Goal: Task Accomplishment & Management: Use online tool/utility

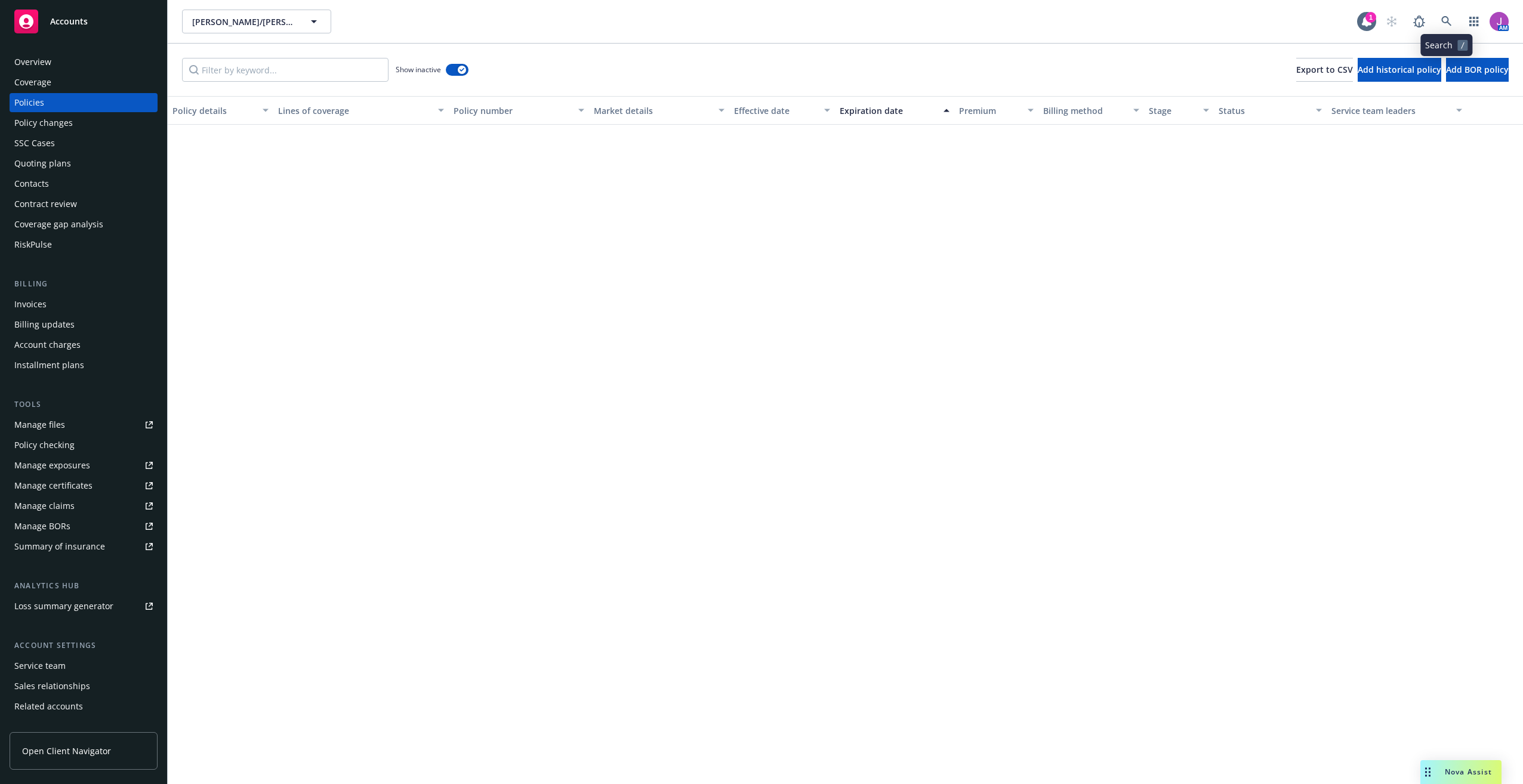
scroll to position [1607, 0]
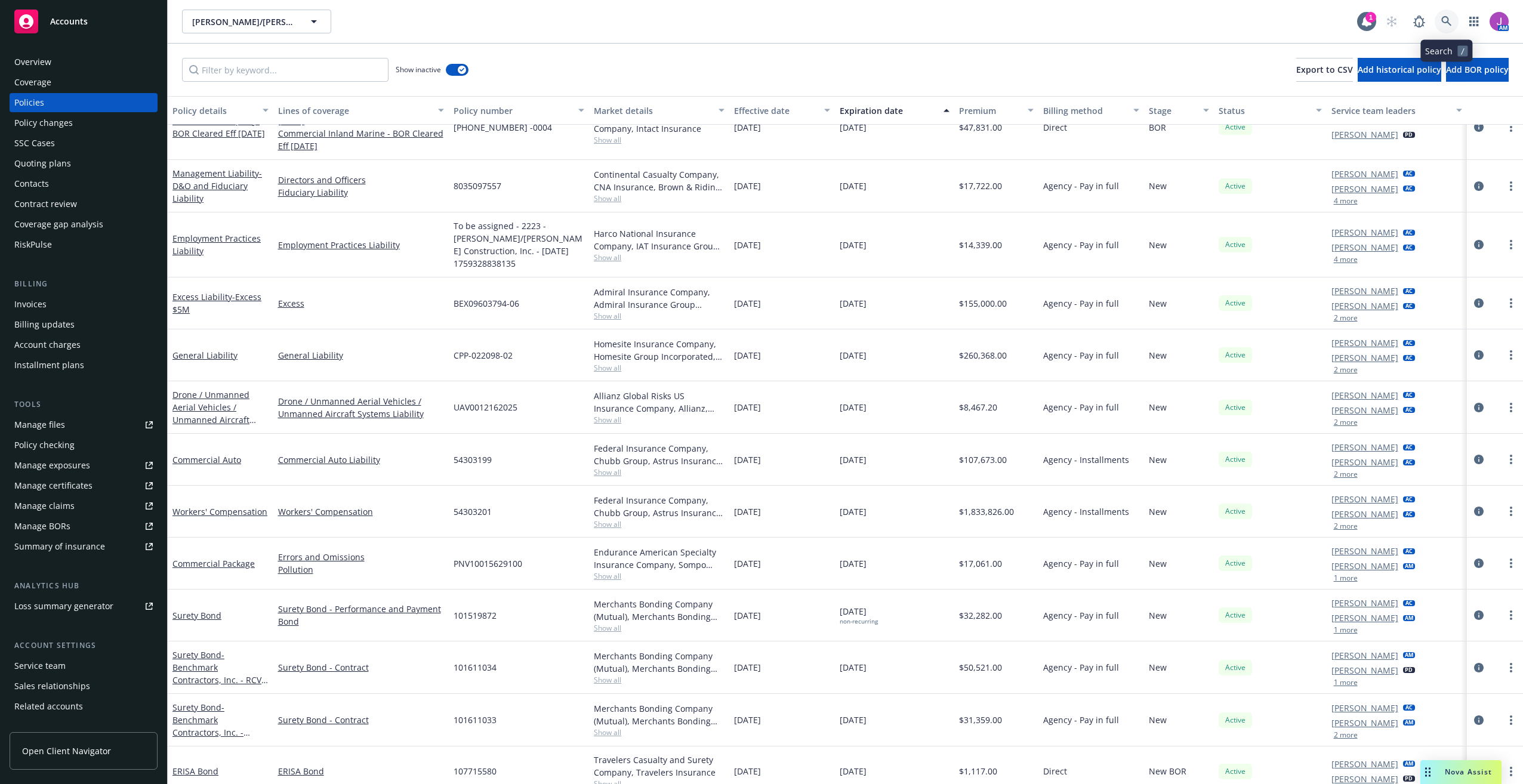
click at [1446, 28] on link at bounding box center [1446, 21] width 24 height 24
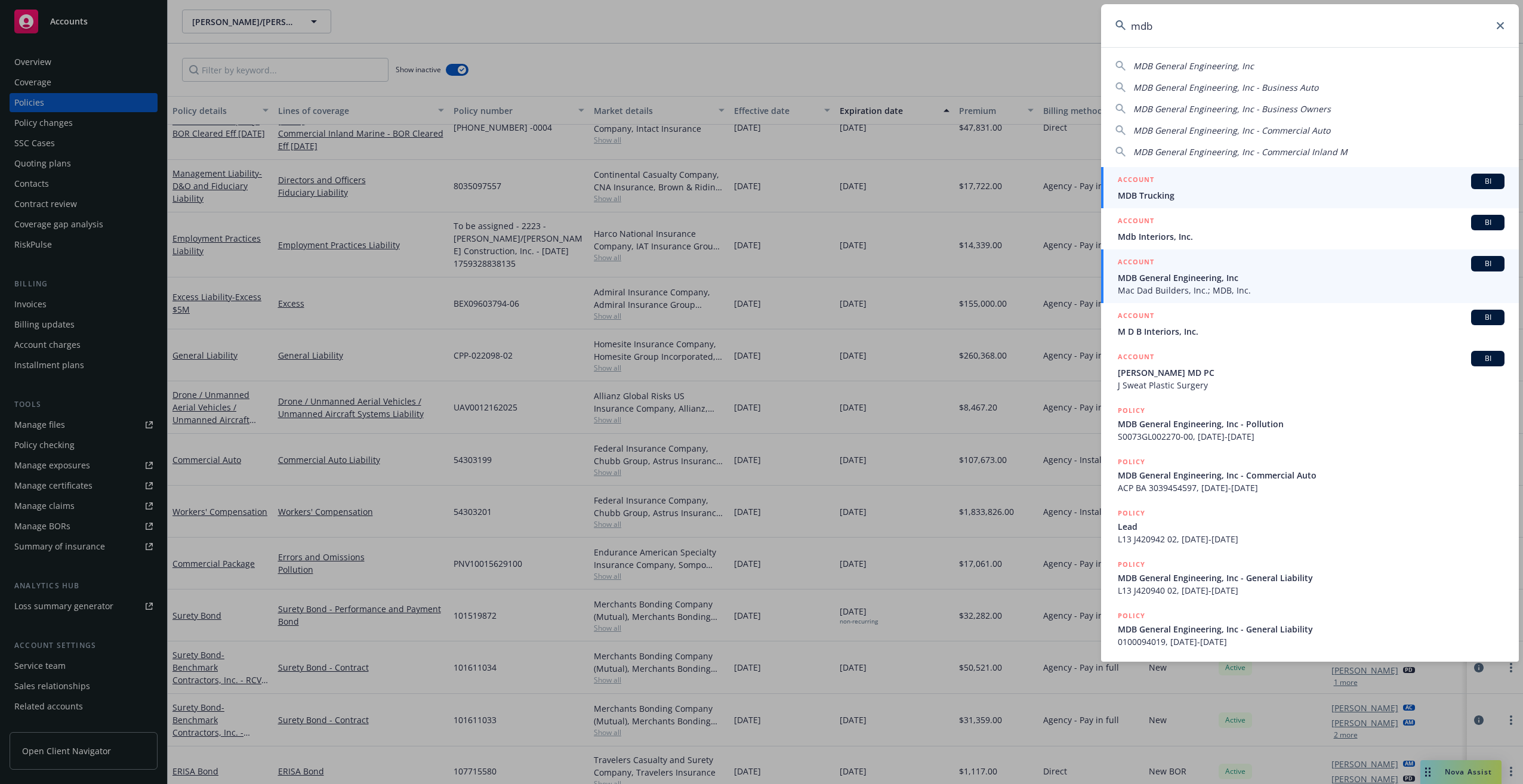
type input "mdb"
click at [1162, 278] on span "MDB General Engineering, Inc" at bounding box center [1311, 278] width 387 height 13
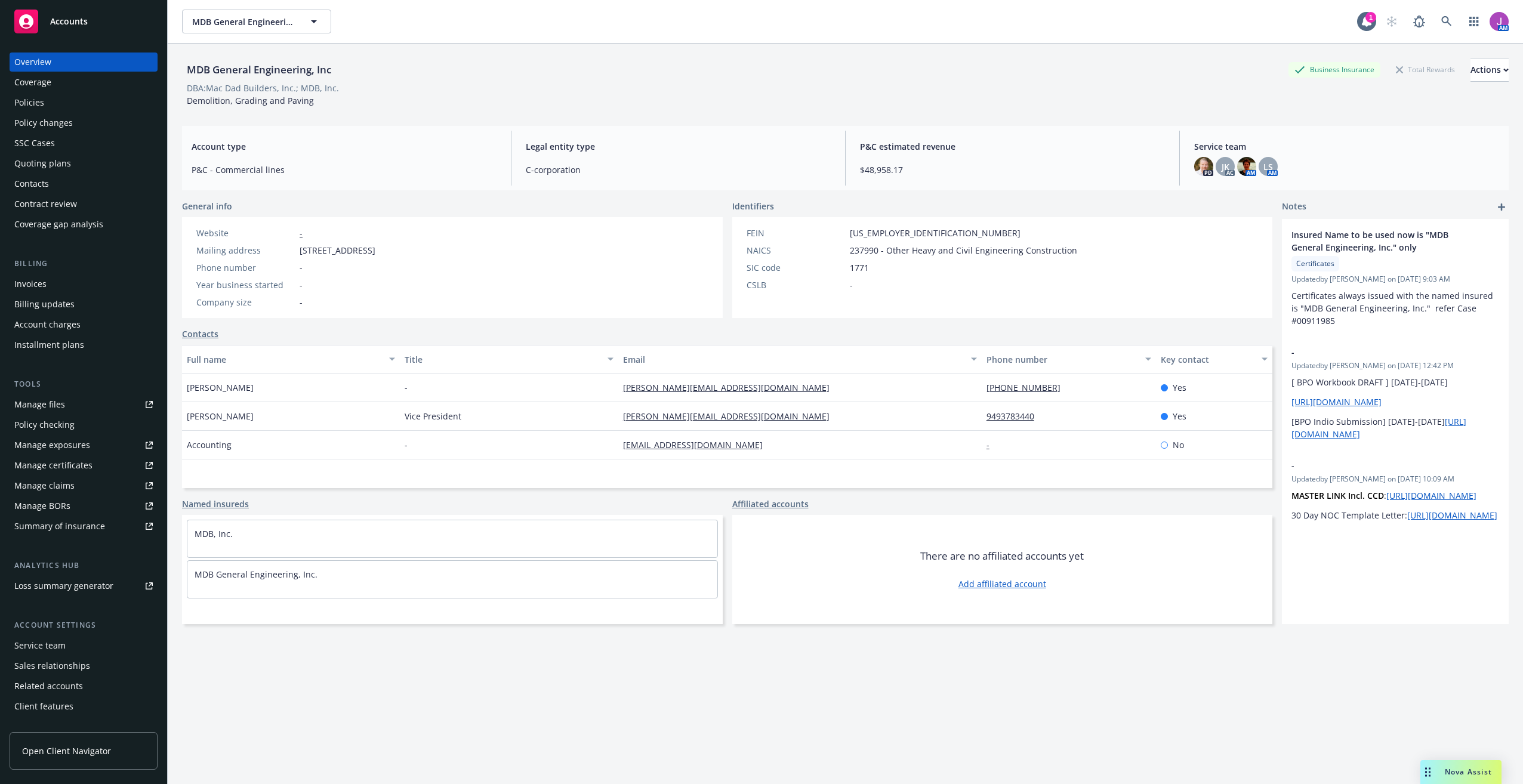
click at [49, 127] on div "Policy changes" at bounding box center [43, 123] width 59 height 19
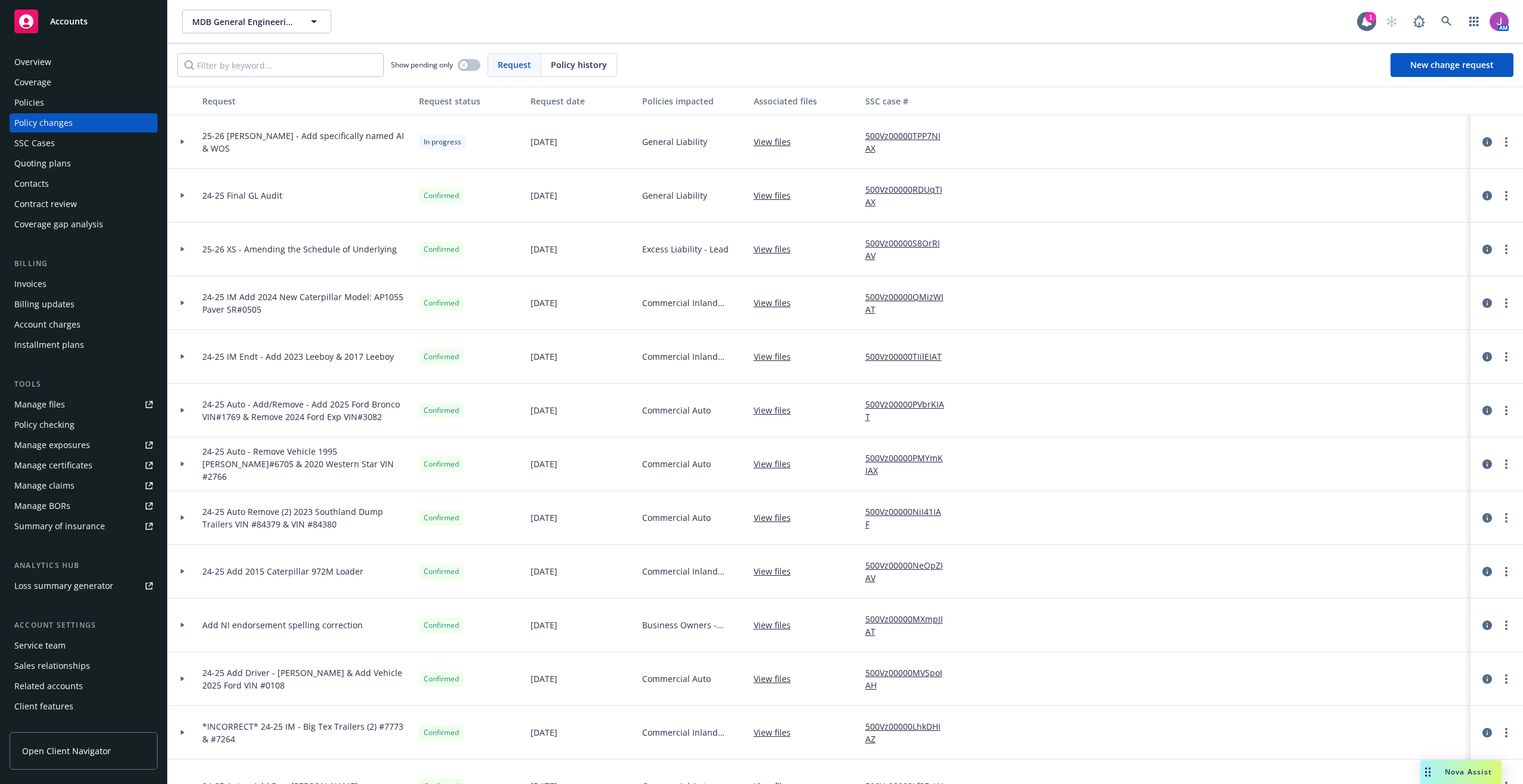
click at [180, 145] on div at bounding box center [182, 141] width 30 height 54
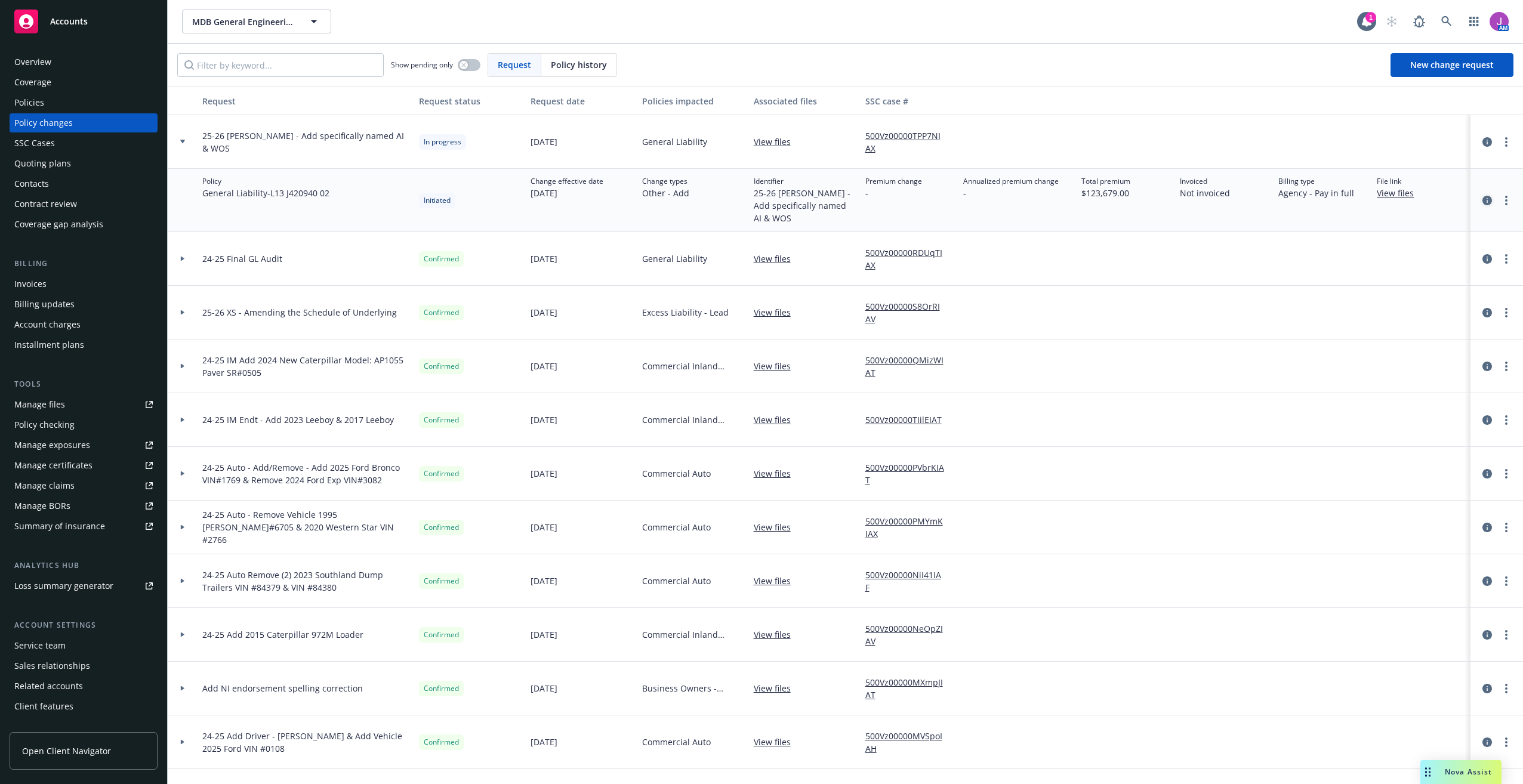
click at [1482, 202] on icon "circleInformation" at bounding box center [1486, 200] width 9 height 9
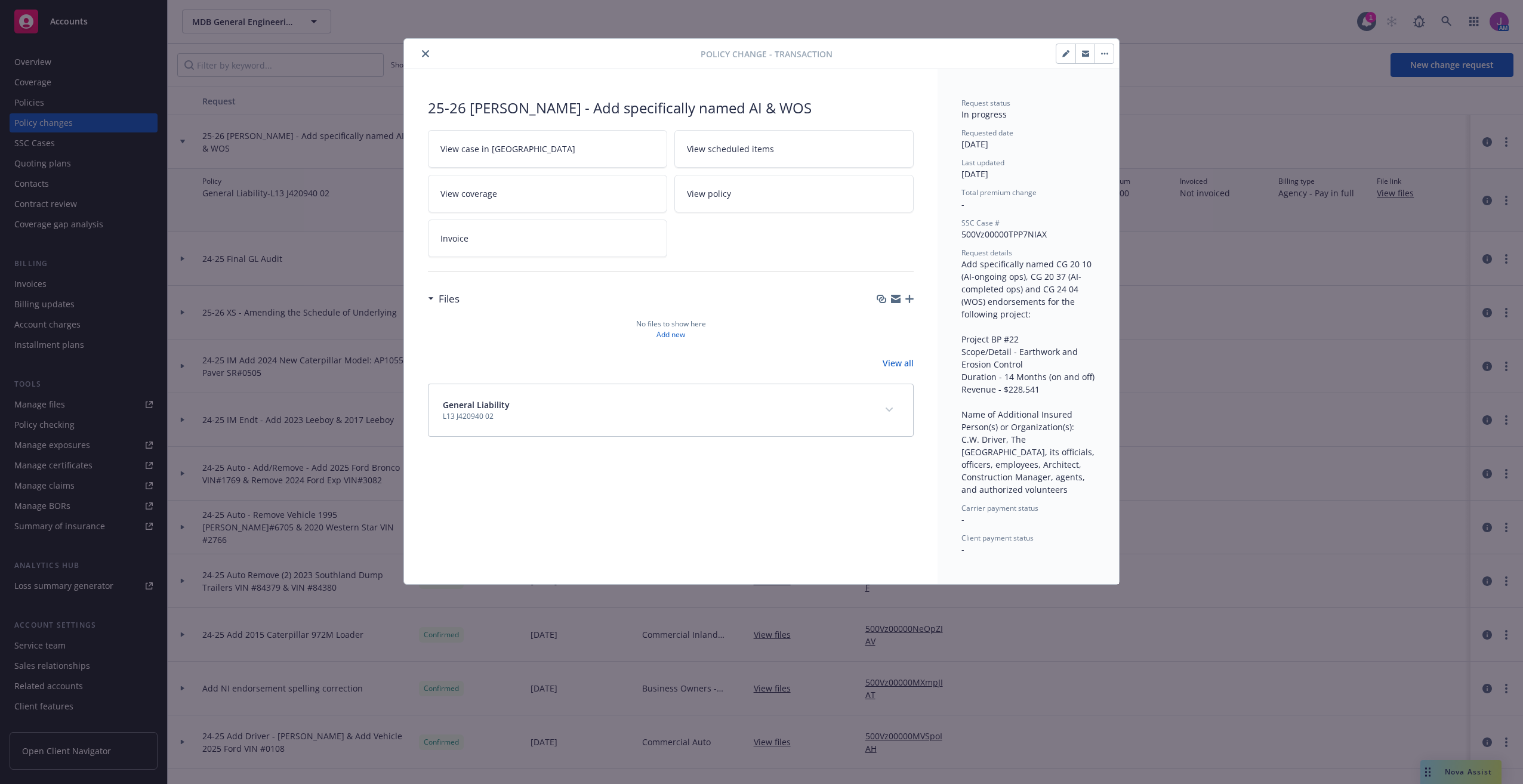
click at [425, 57] on button "close" at bounding box center [425, 54] width 14 height 14
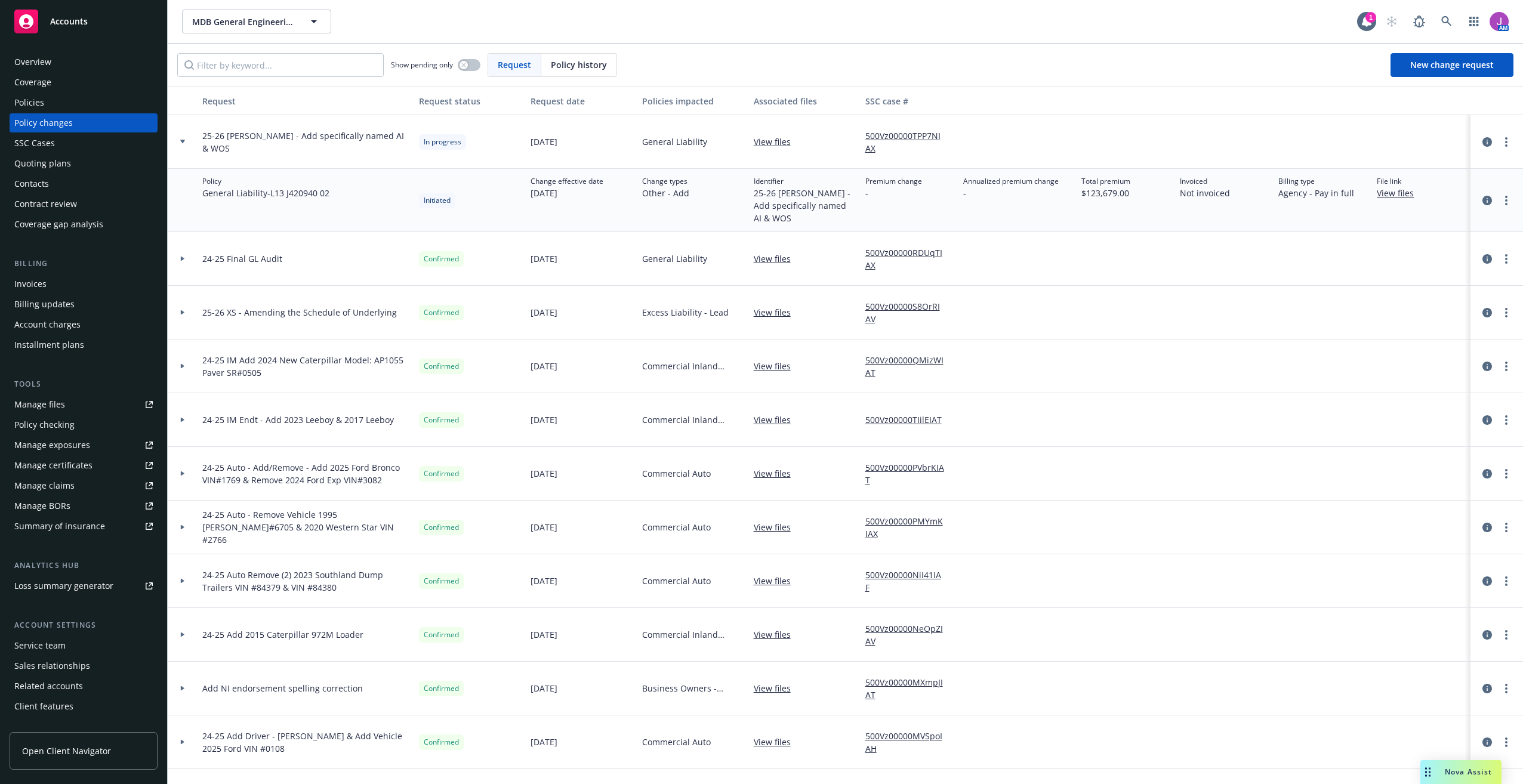
click at [884, 138] on link "500Vz00000TPP7NIAX" at bounding box center [909, 141] width 89 height 25
click at [53, 83] on div "Coverage" at bounding box center [84, 82] width 138 height 19
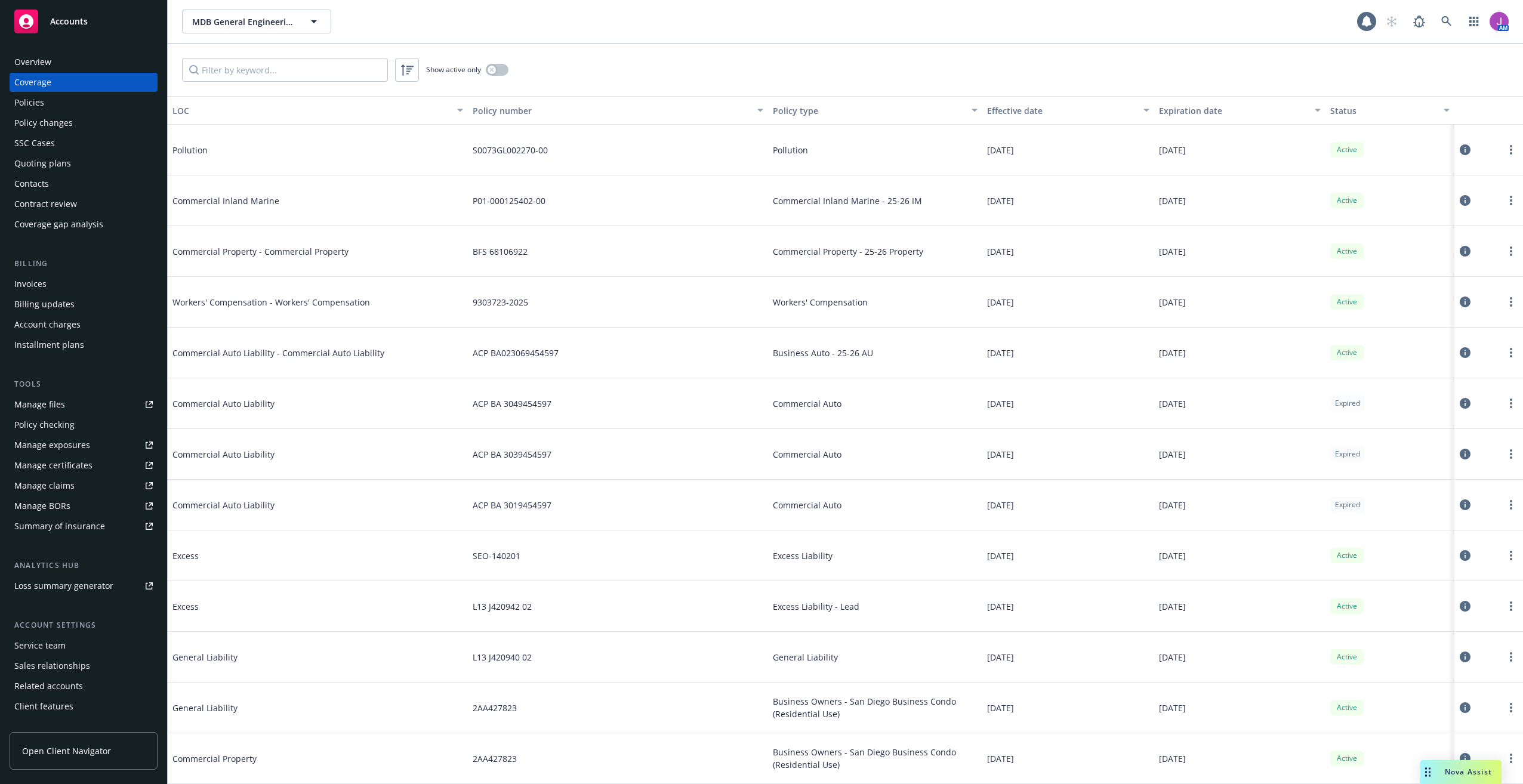
click at [49, 66] on div "Overview" at bounding box center [32, 62] width 37 height 19
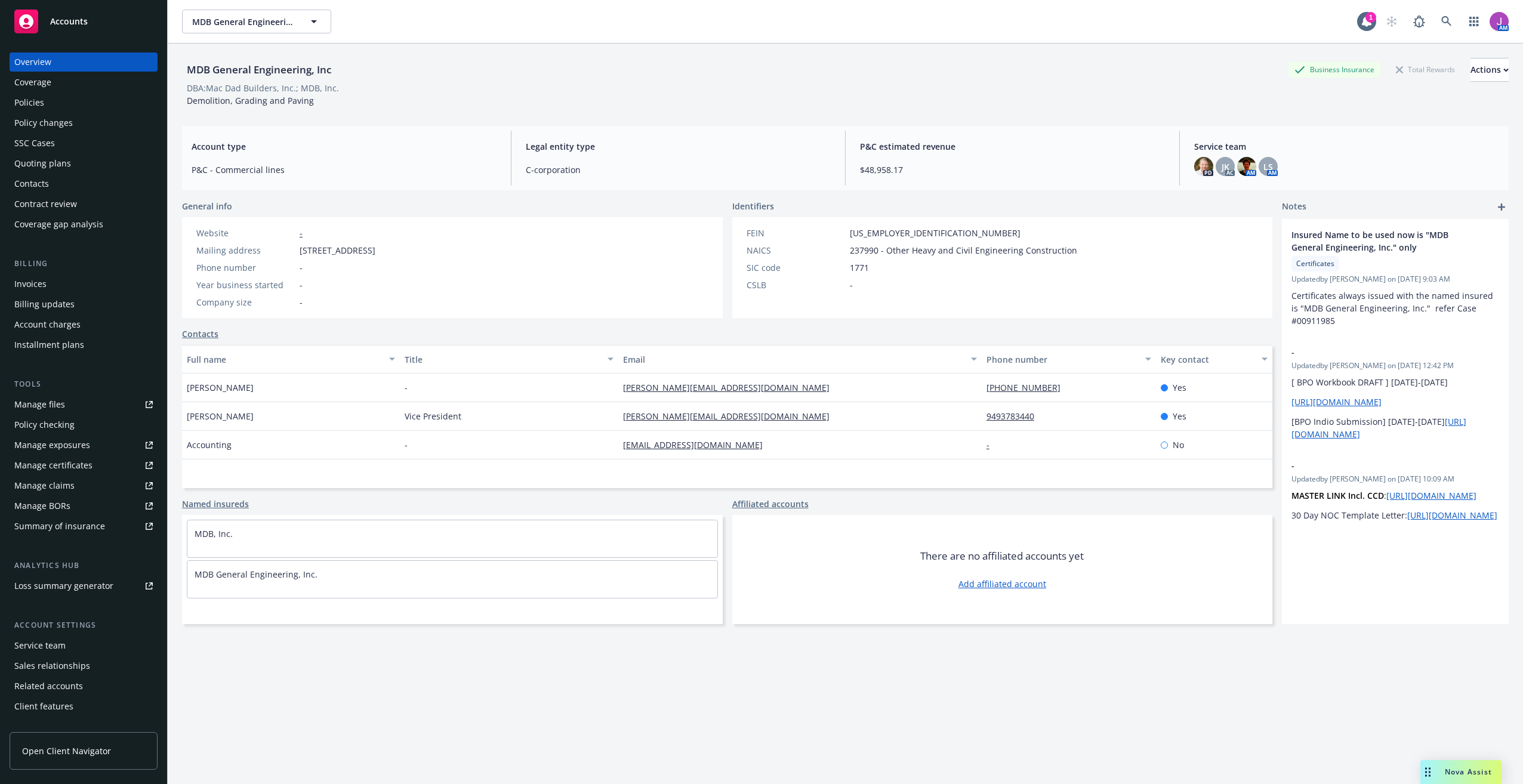
click at [66, 126] on div "Policy changes" at bounding box center [43, 123] width 59 height 19
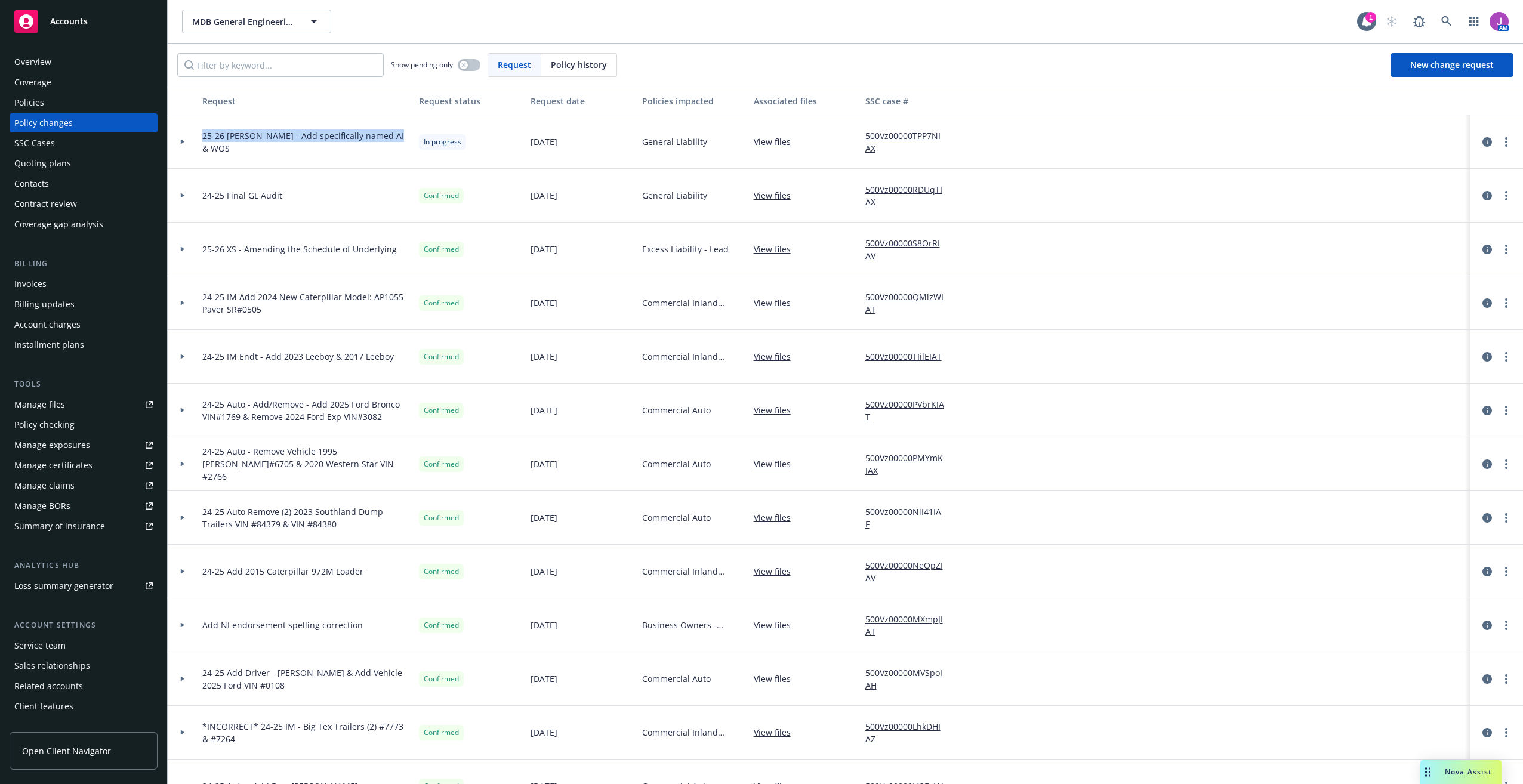
drag, startPoint x: 198, startPoint y: 141, endPoint x: 393, endPoint y: 146, distance: 195.1
click at [393, 146] on div "25-26 [PERSON_NAME] - Add specifically named AI & WOS" at bounding box center [306, 141] width 216 height 54
copy span "25-26 [PERSON_NAME] - Add specifically named AI & WOS"
click at [180, 141] on div at bounding box center [182, 141] width 20 height 4
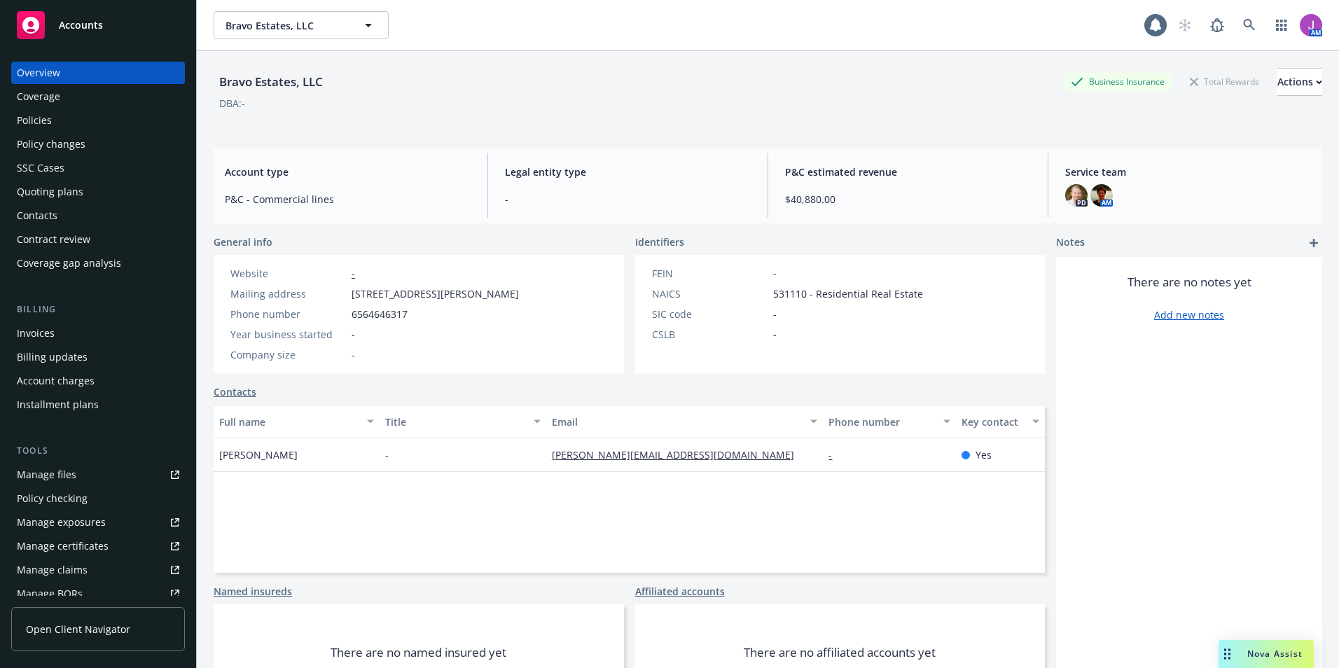
click at [34, 127] on div "Policies" at bounding box center [34, 120] width 35 height 22
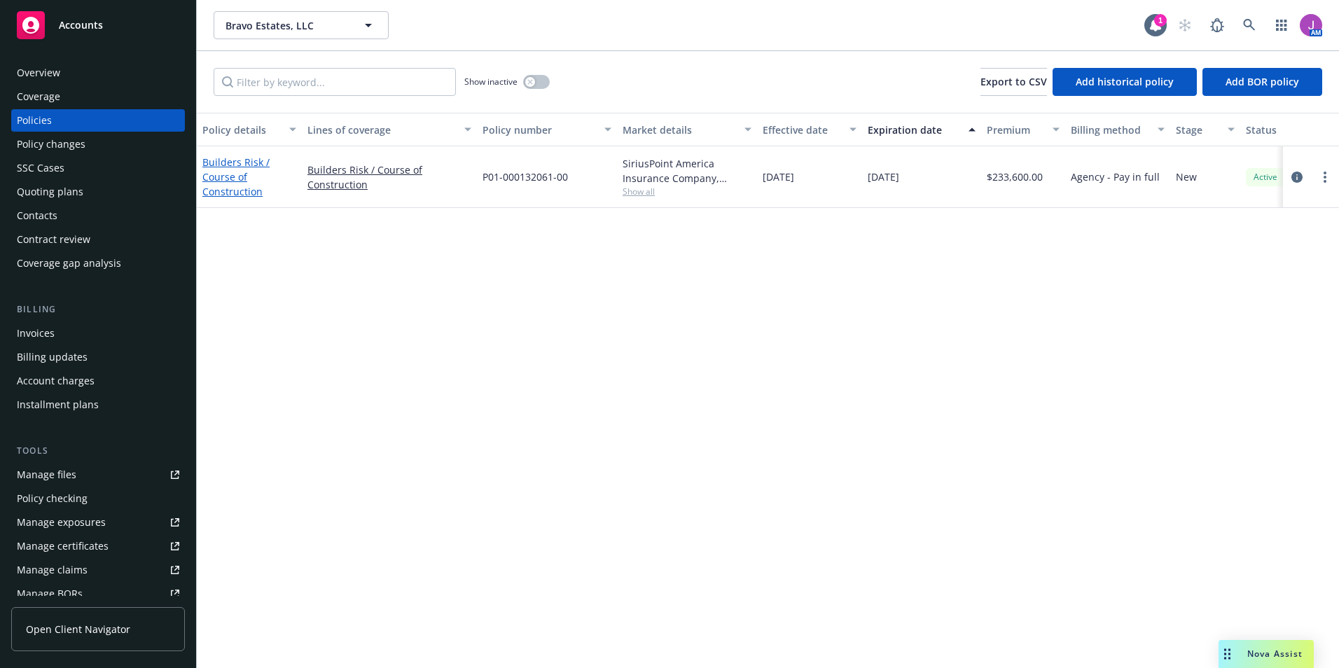
click at [238, 174] on link "Builders Risk / Course of Construction" at bounding box center [235, 176] width 67 height 43
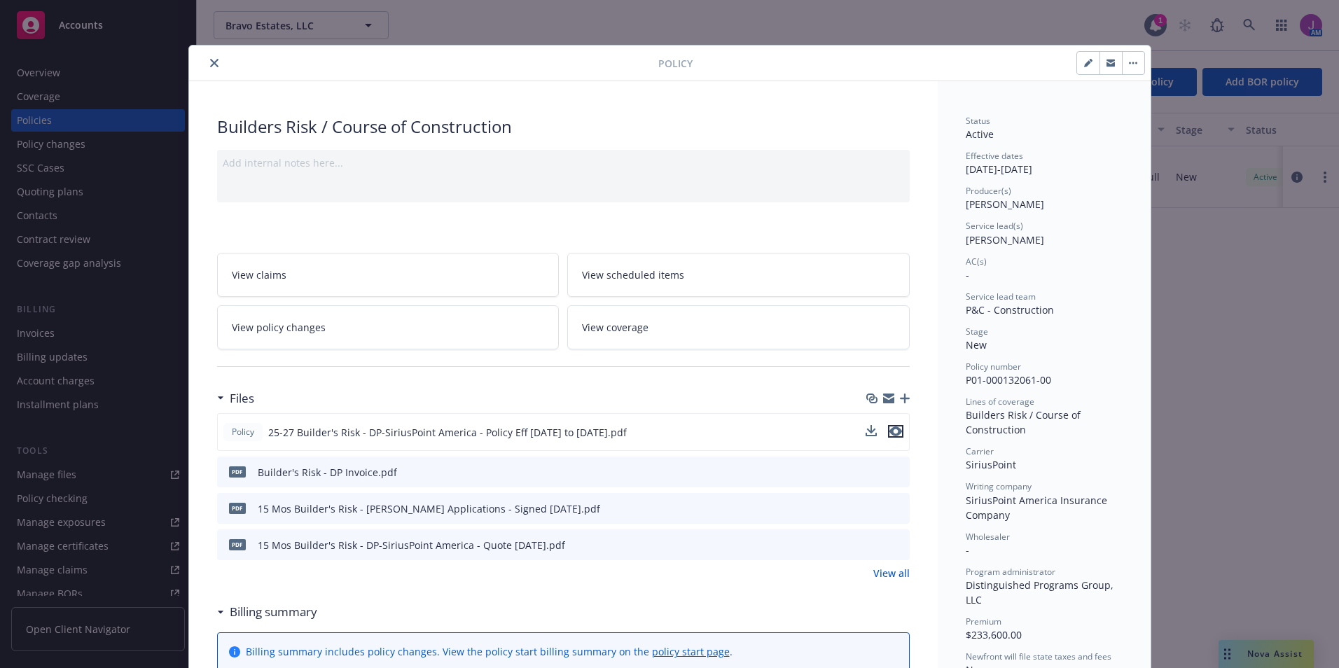
click at [895, 430] on icon "preview file" at bounding box center [895, 431] width 13 height 10
click at [206, 62] on button "close" at bounding box center [214, 63] width 17 height 17
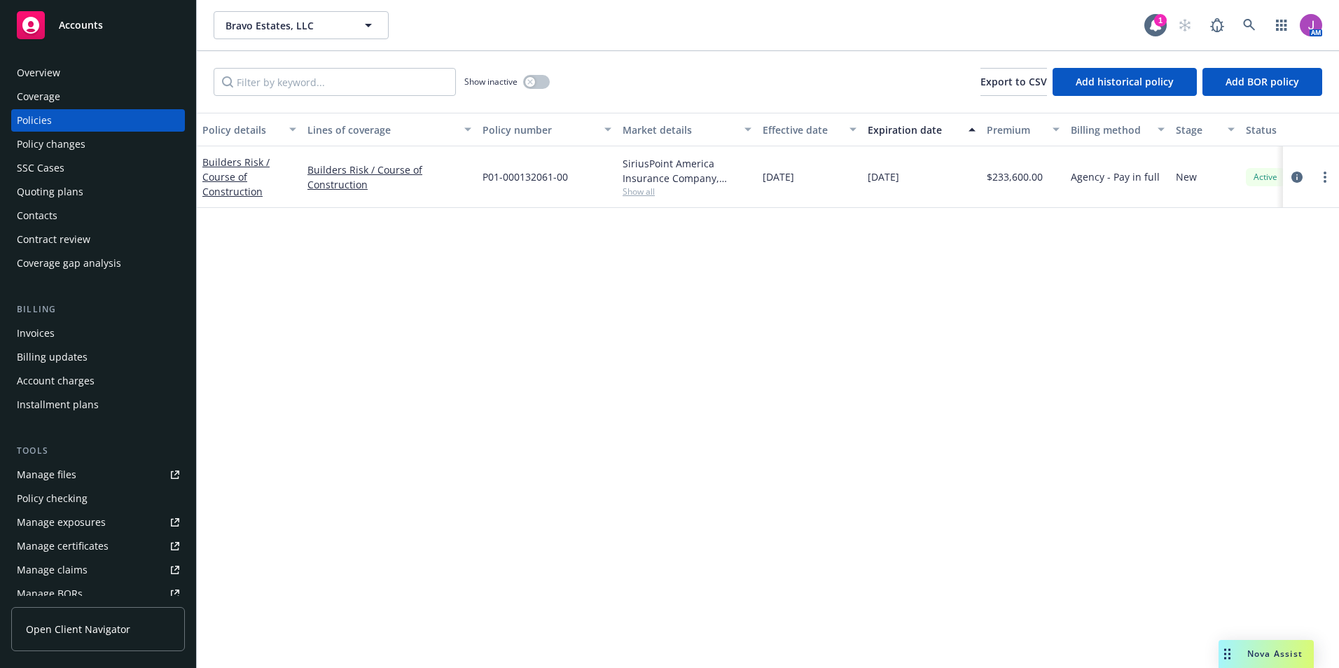
click at [1262, 654] on span "Nova Assist" at bounding box center [1274, 654] width 55 height 12
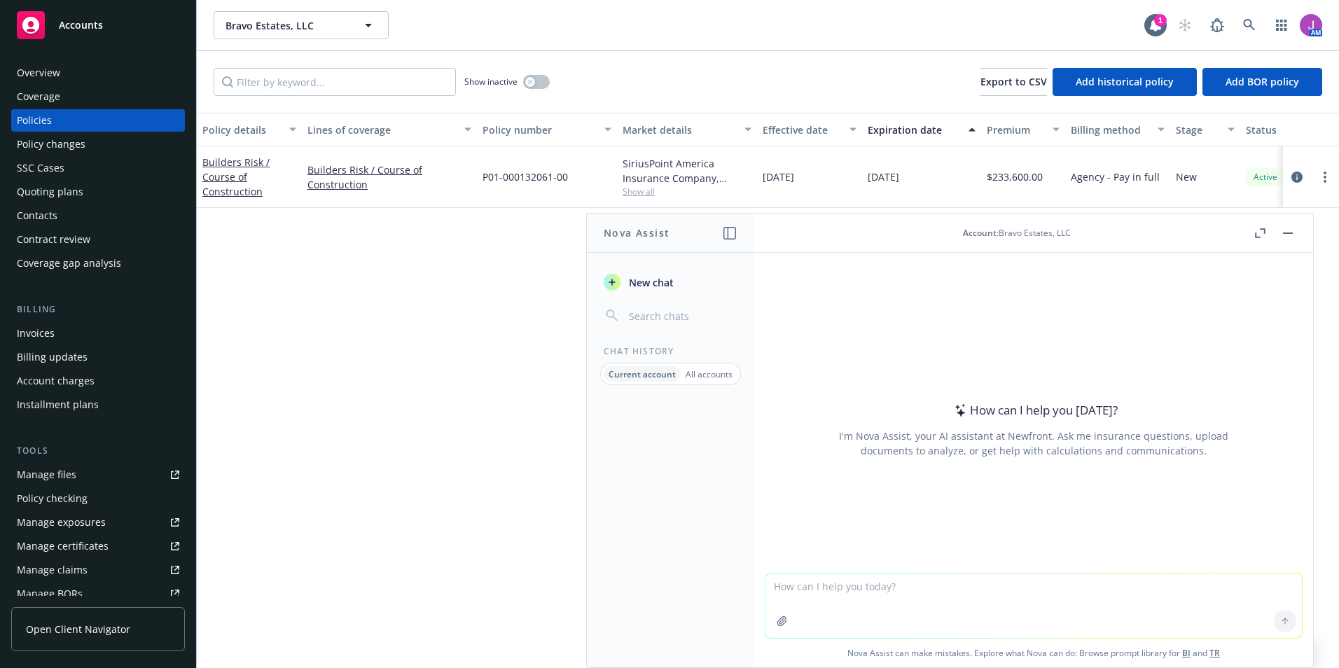
click at [861, 597] on textarea at bounding box center [1033, 605] width 536 height 64
paste textarea "mortgagee/lp clause for Sound Capital"
type textarea "Please check this policy for a mortgagee/lp clause for Sound Capital"
click at [777, 626] on icon "button" at bounding box center [781, 620] width 11 height 11
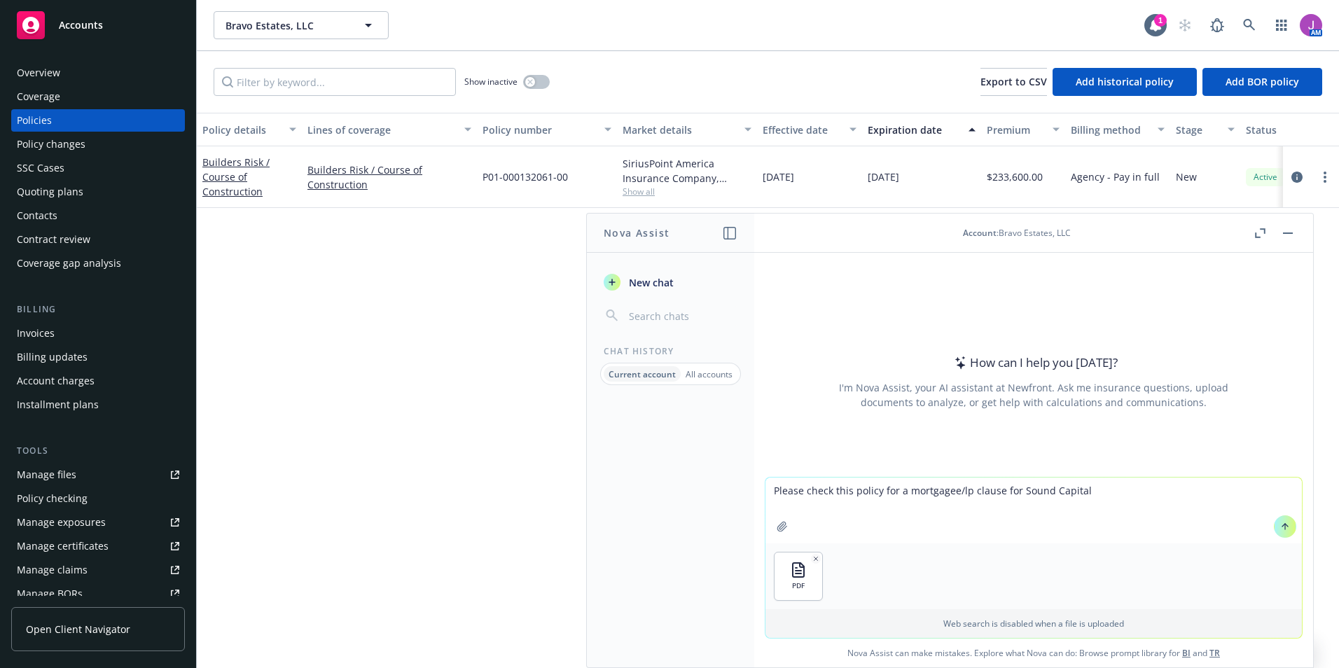
click at [1117, 497] on textarea "Please check this policy for a mortgagee/lp clause for Sound Capital" at bounding box center [1033, 510] width 536 height 66
click at [1277, 533] on button at bounding box center [1284, 526] width 22 height 22
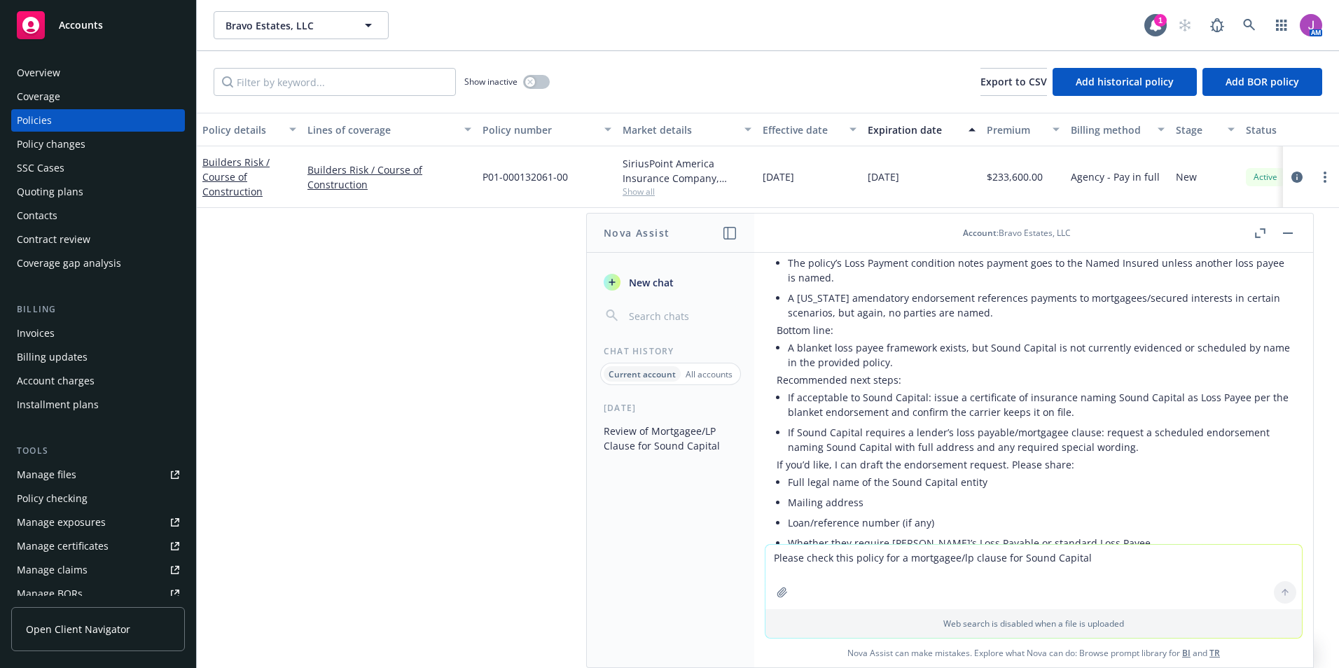
scroll to position [194, 0]
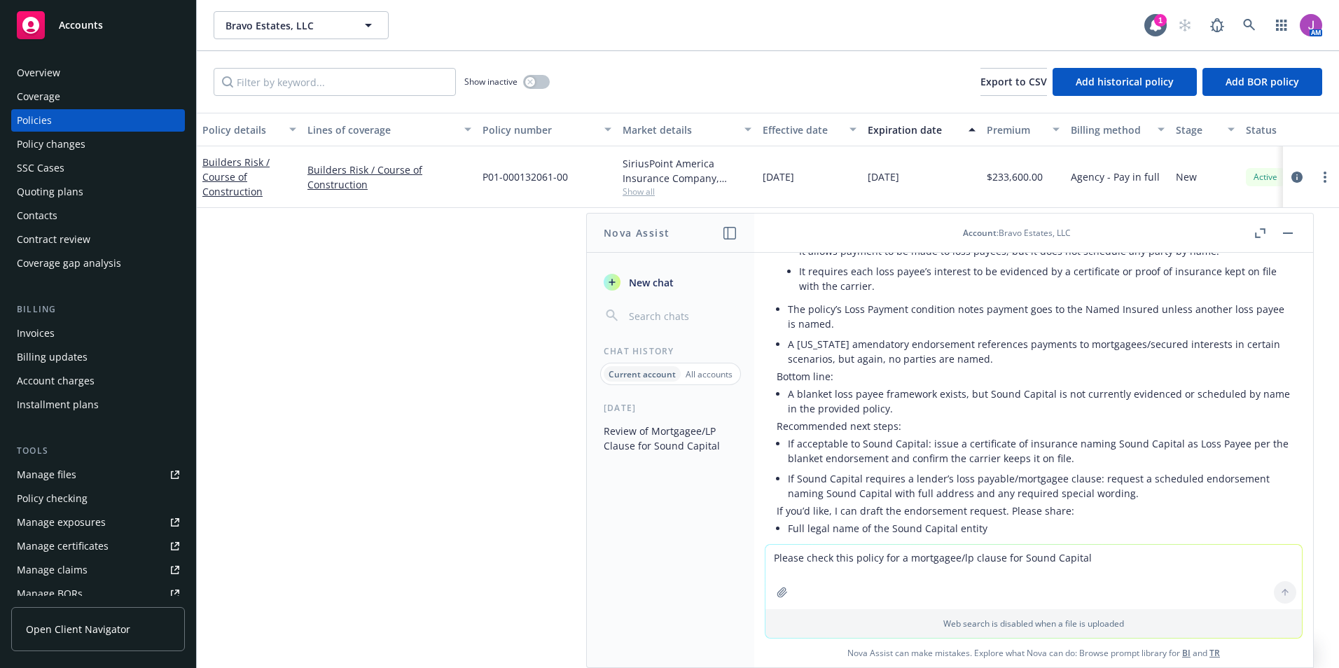
click at [1273, 230] on div at bounding box center [1273, 233] width 45 height 17
click at [1293, 240] on button at bounding box center [1287, 233] width 17 height 17
click at [1284, 236] on button "button" at bounding box center [1287, 233] width 17 height 17
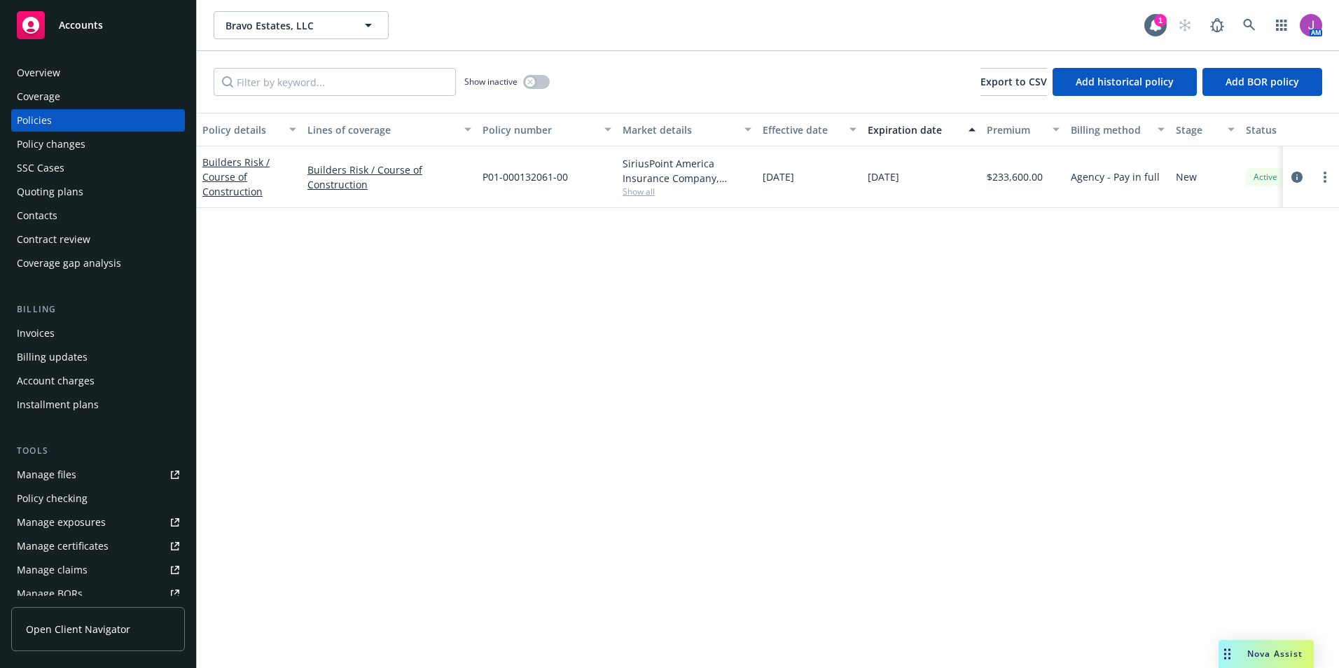
click at [71, 494] on div "Policy checking" at bounding box center [52, 498] width 71 height 22
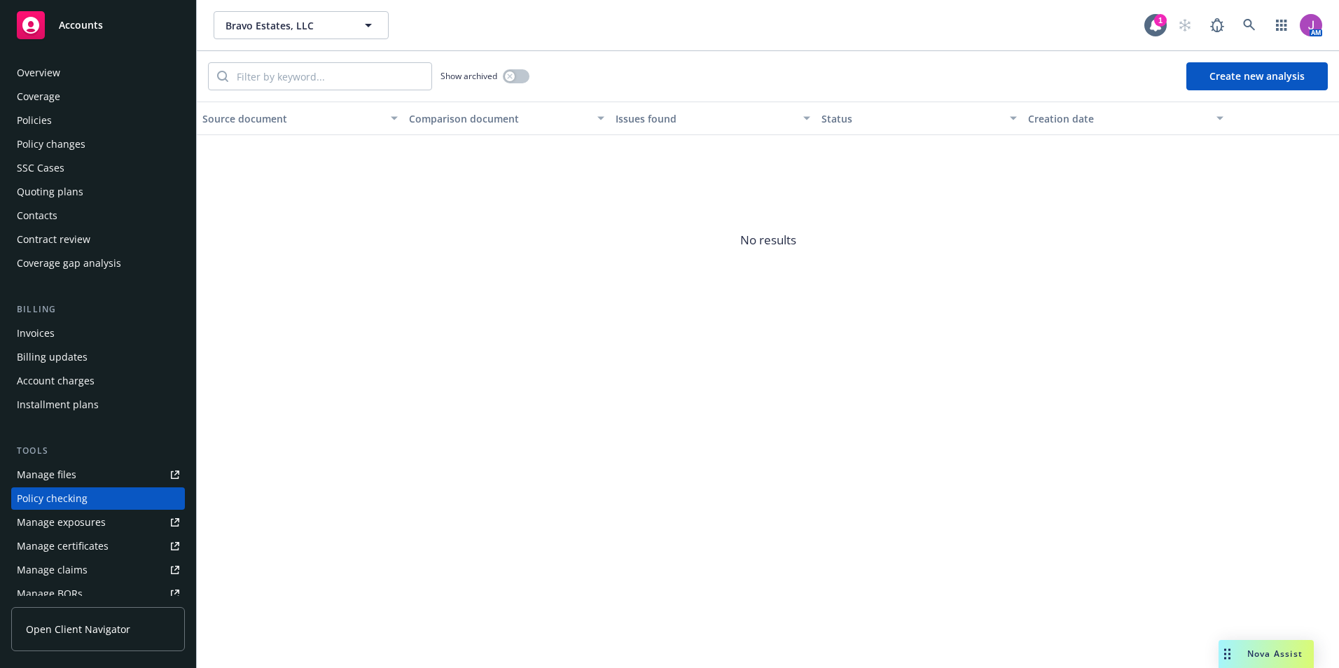
click at [53, 123] on div "Policies" at bounding box center [98, 120] width 162 height 22
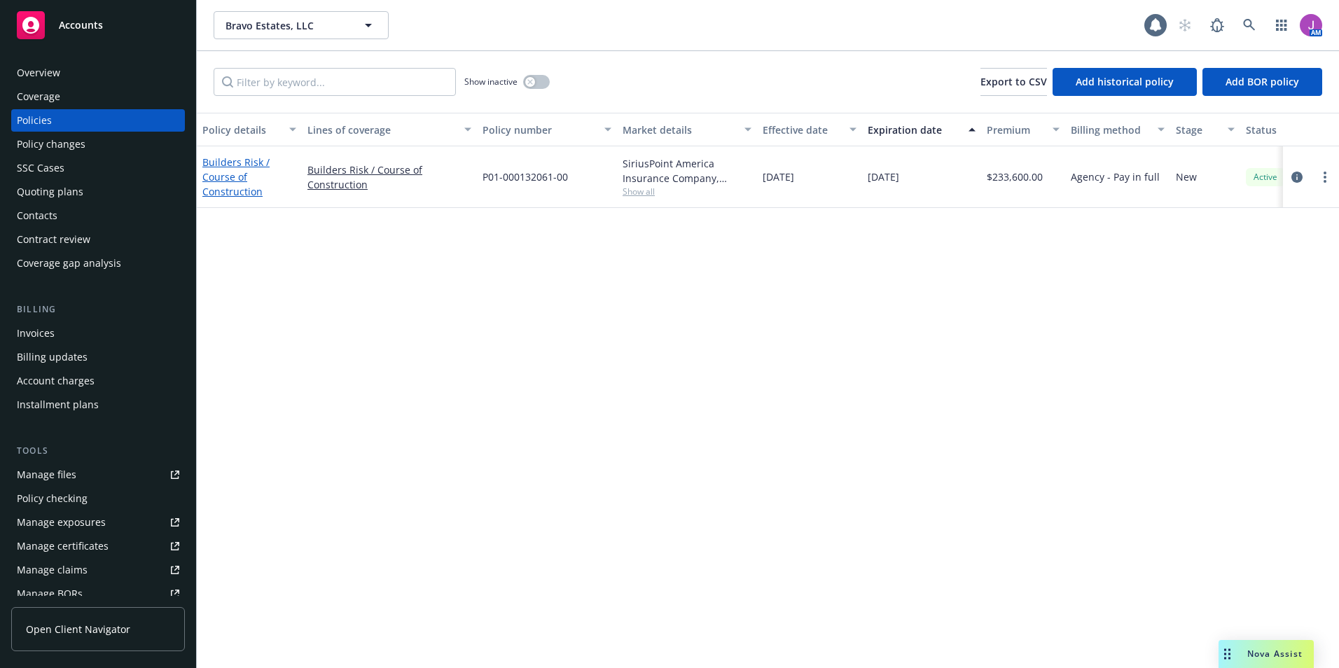
click at [229, 194] on link "Builders Risk / Course of Construction" at bounding box center [235, 176] width 67 height 43
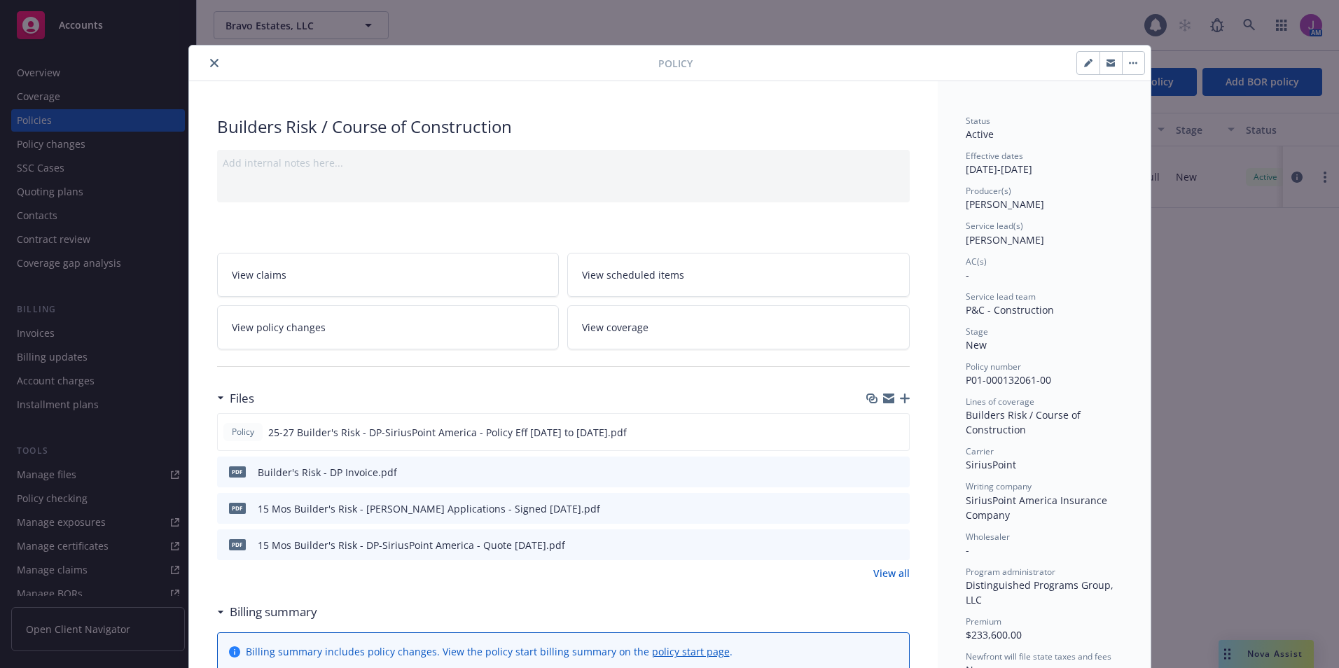
scroll to position [42, 0]
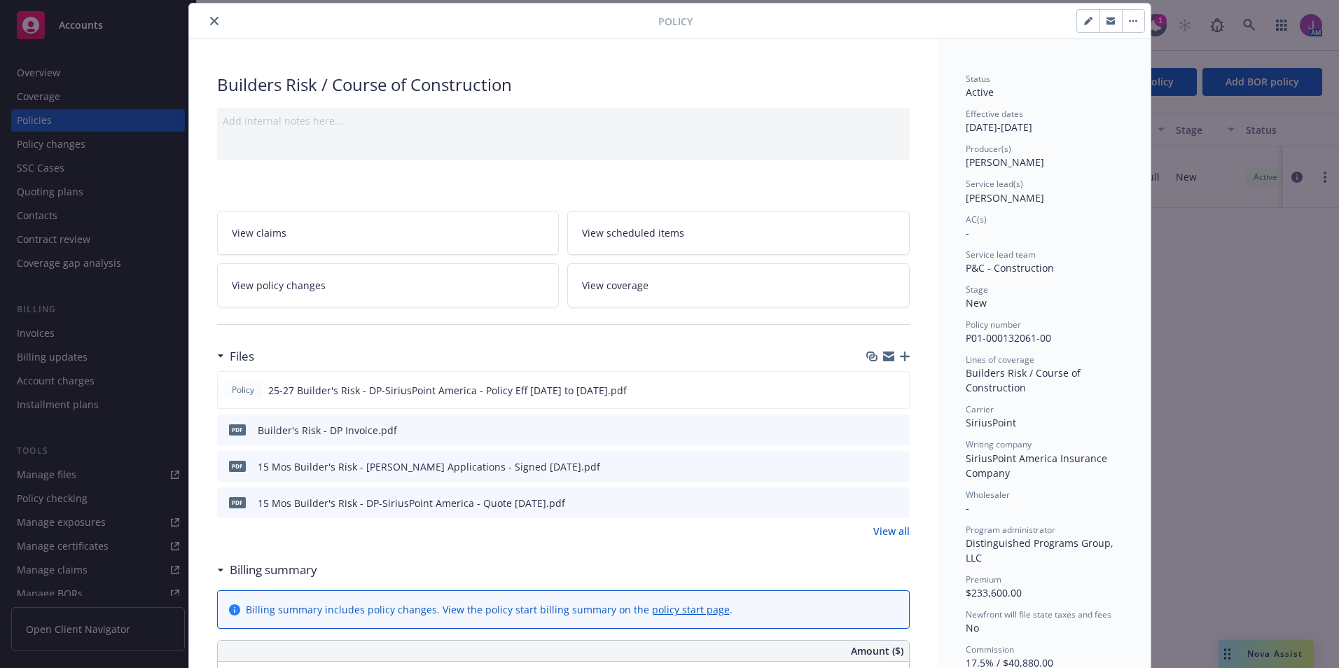
click at [882, 532] on link "View all" at bounding box center [891, 531] width 36 height 15
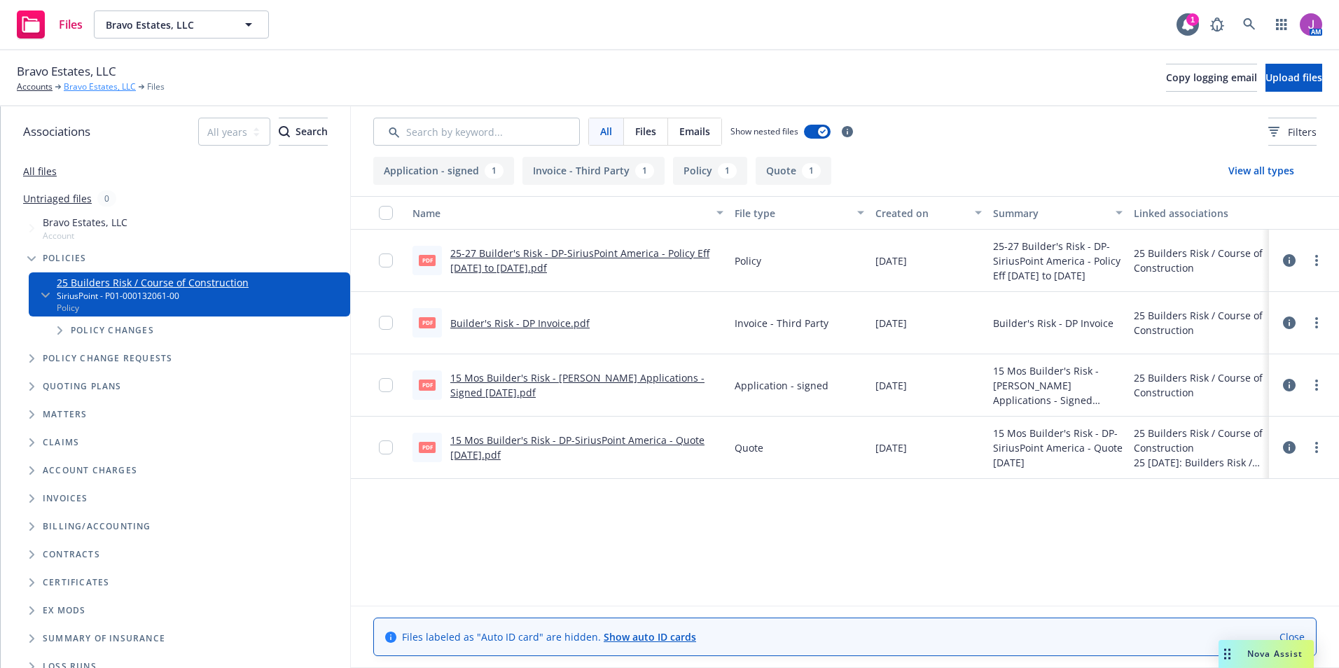
click at [91, 88] on link "Bravo Estates, LLC" at bounding box center [100, 87] width 72 height 13
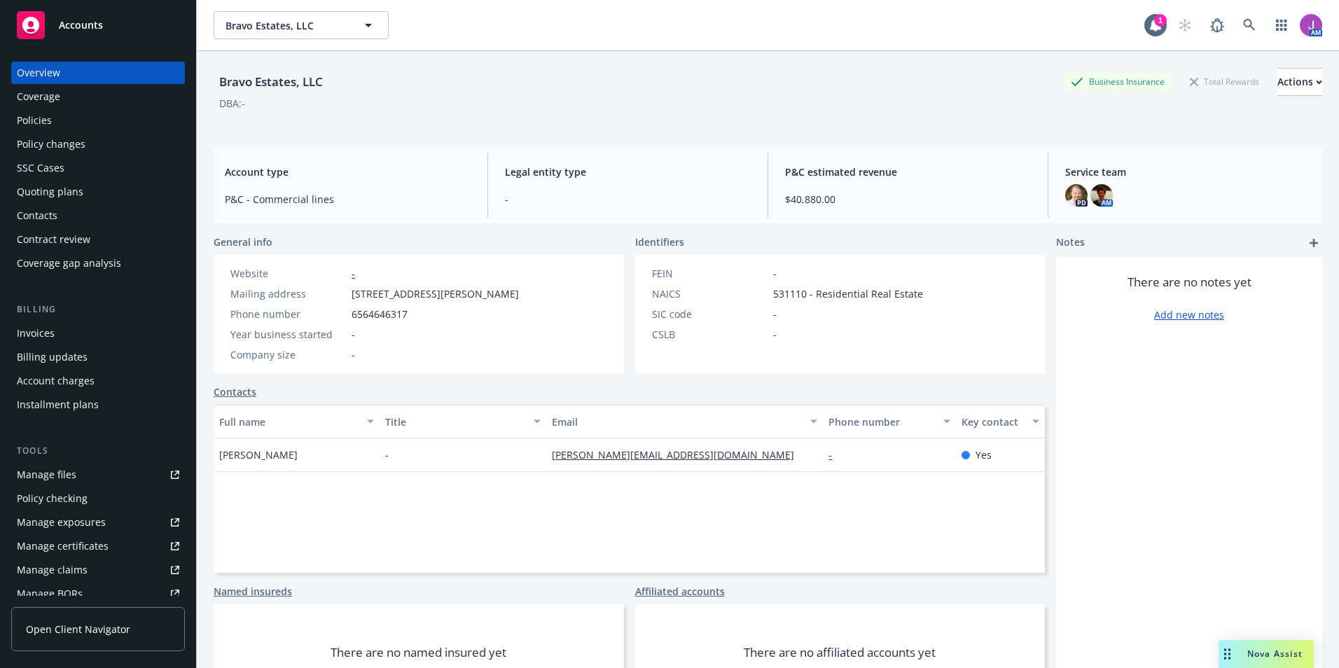
click at [34, 191] on div "Quoting plans" at bounding box center [50, 192] width 67 height 22
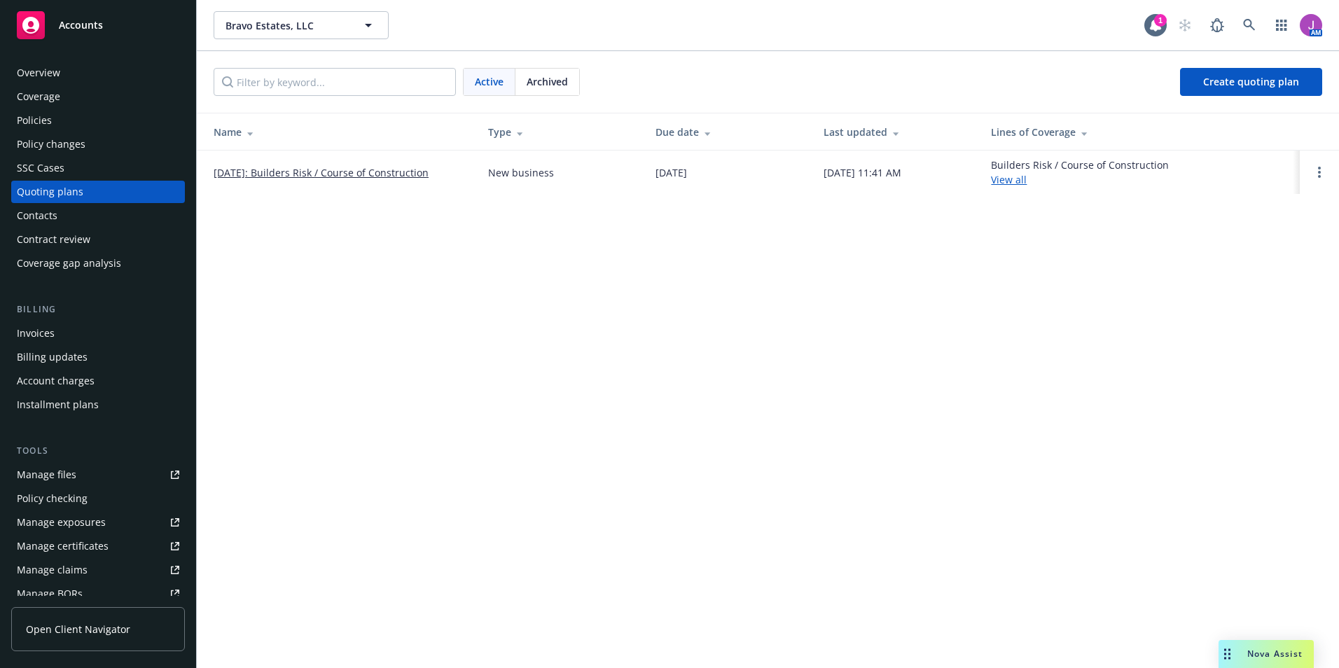
click at [319, 179] on link "09/22/2025: Builders Risk / Course of Construction" at bounding box center [321, 172] width 215 height 15
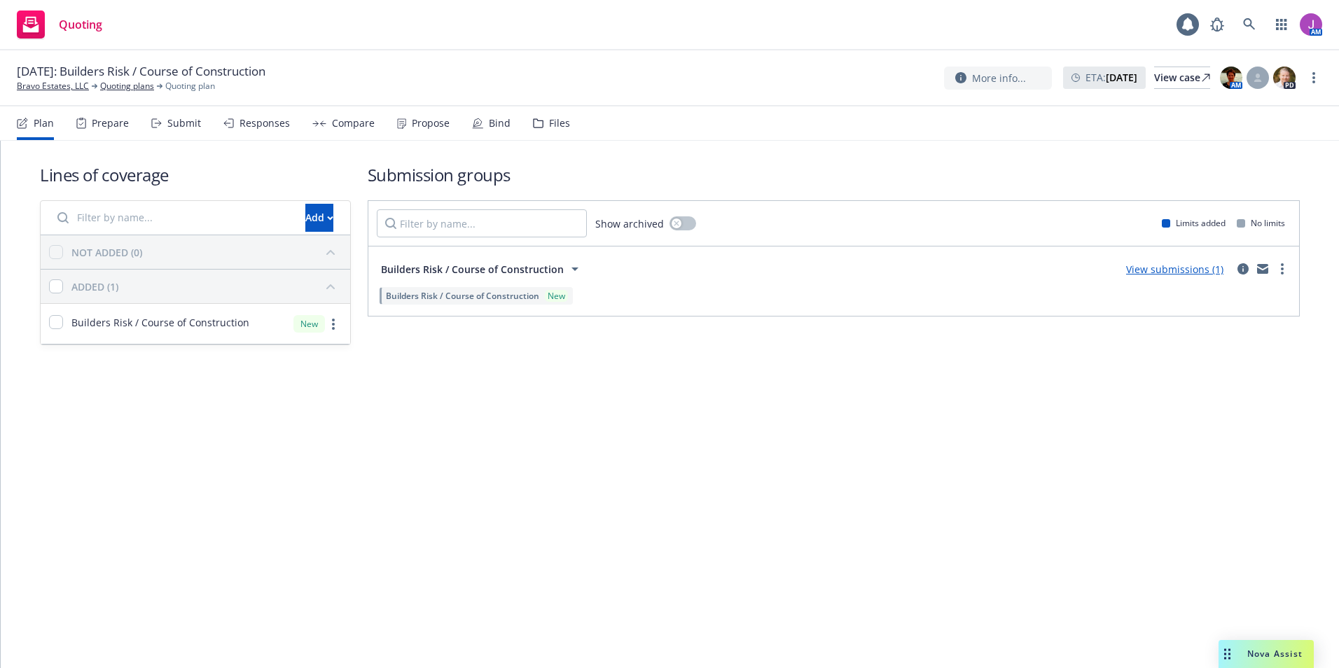
click at [552, 121] on div "Files" at bounding box center [559, 123] width 21 height 11
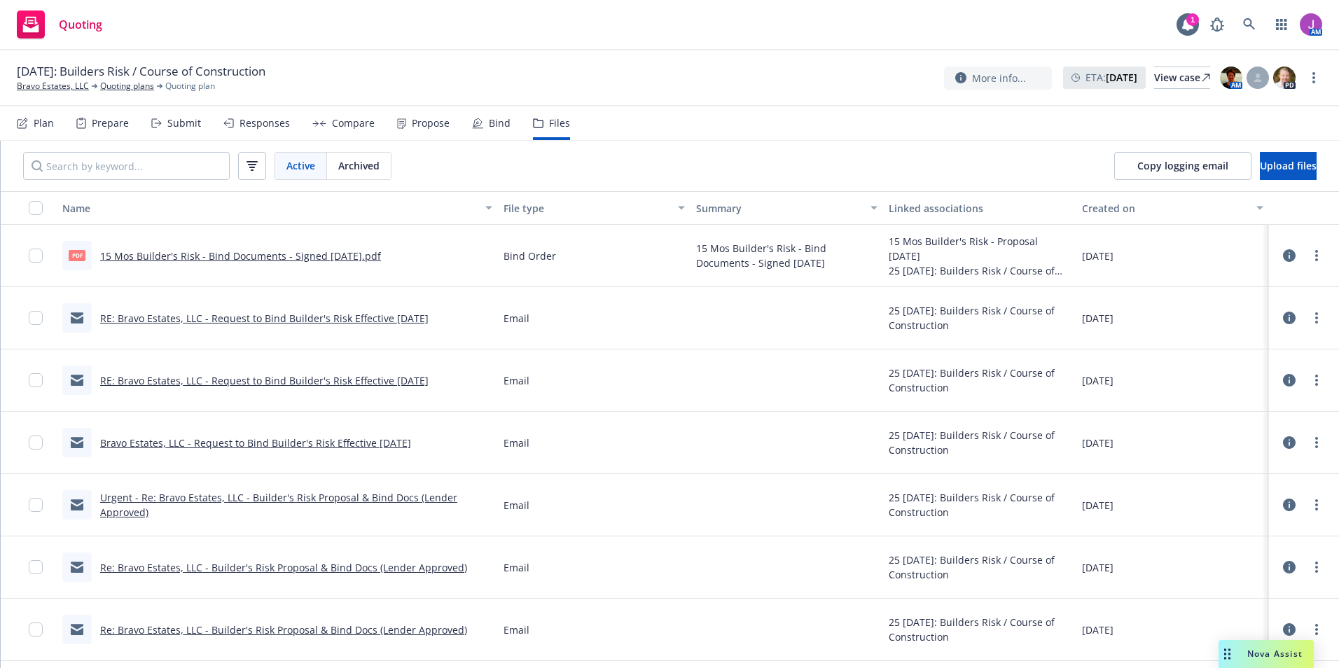
click at [217, 257] on link "15 Mos Builder's Risk - Bind Documents - Signed [DATE].pdf" at bounding box center [240, 255] width 281 height 13
click at [166, 172] on input "Search by keyword..." at bounding box center [126, 166] width 207 height 28
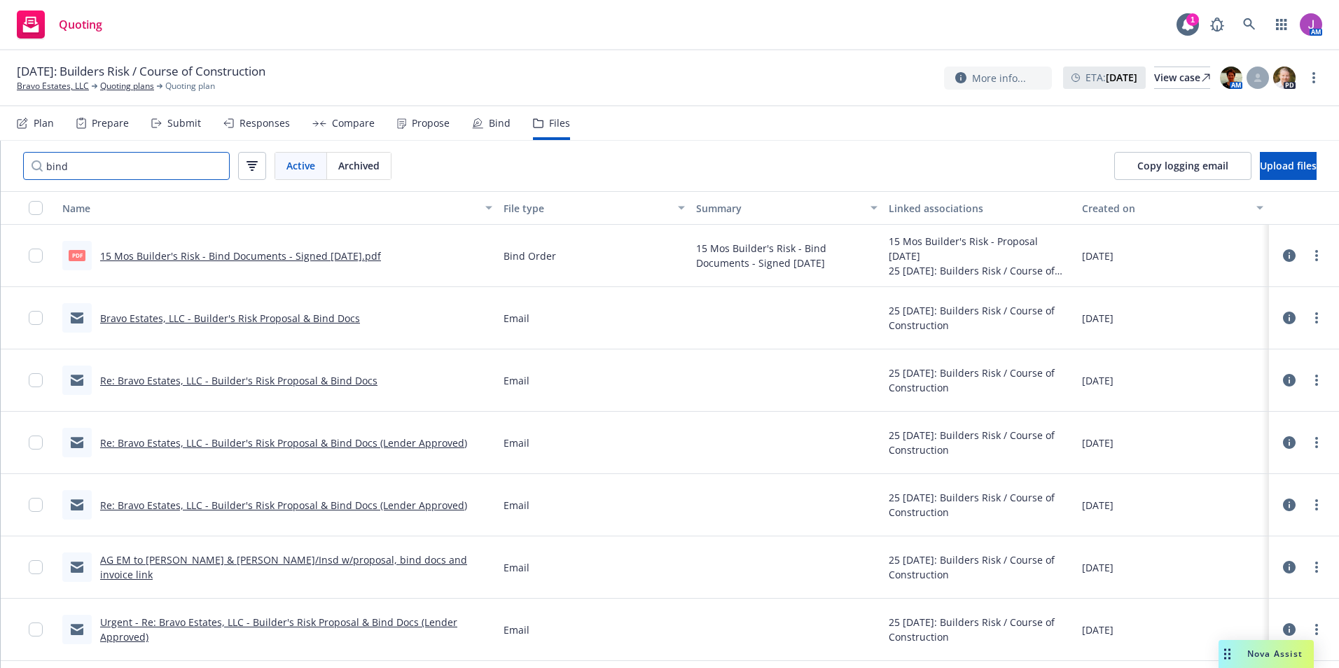
drag, startPoint x: 156, startPoint y: 160, endPoint x: -113, endPoint y: 159, distance: 268.8
click at [0, 159] on html "Quoting 1 AM [DATE]: Builders Risk / Course of Construction Bravo Estates, LLC …" at bounding box center [669, 334] width 1339 height 668
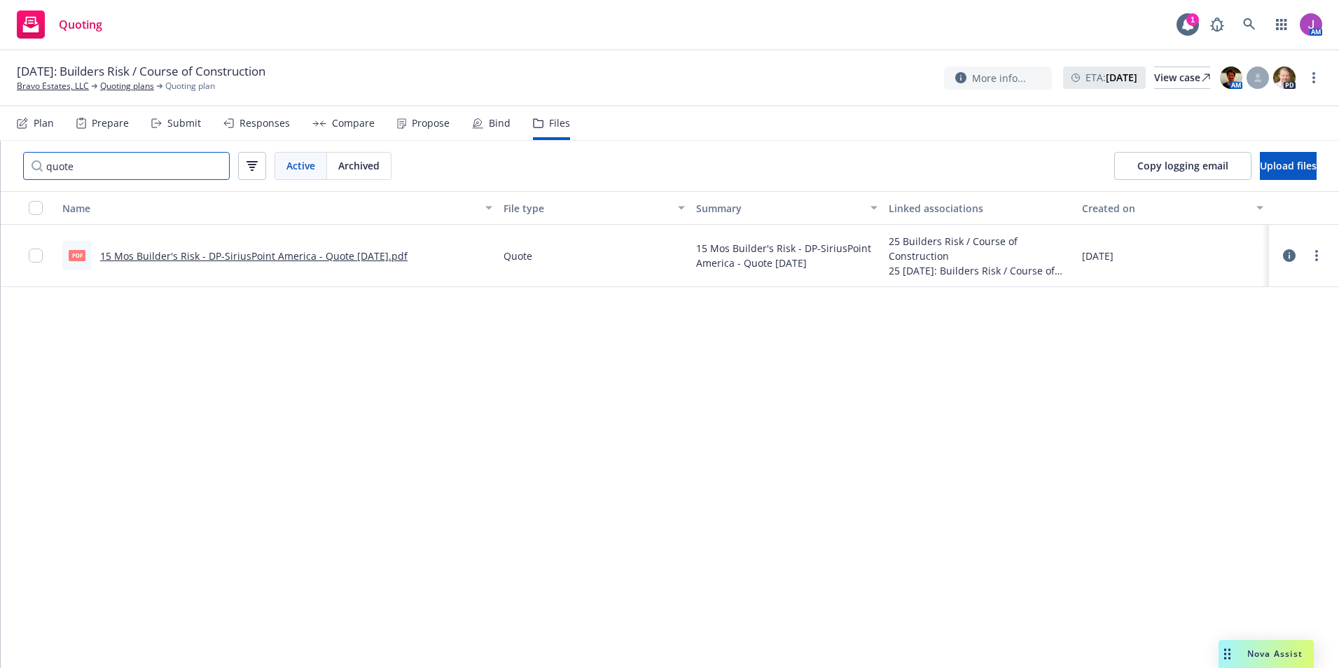
type input "quote"
click at [156, 253] on link "15 Mos Builder's Risk - DP-SiriusPoint America - Quote [DATE].pdf" at bounding box center [253, 255] width 307 height 13
click at [1313, 253] on link "more" at bounding box center [1316, 255] width 17 height 17
click at [1222, 320] on link "Download" at bounding box center [1254, 312] width 139 height 28
click at [47, 85] on link "Bravo Estates, LLC" at bounding box center [53, 86] width 72 height 13
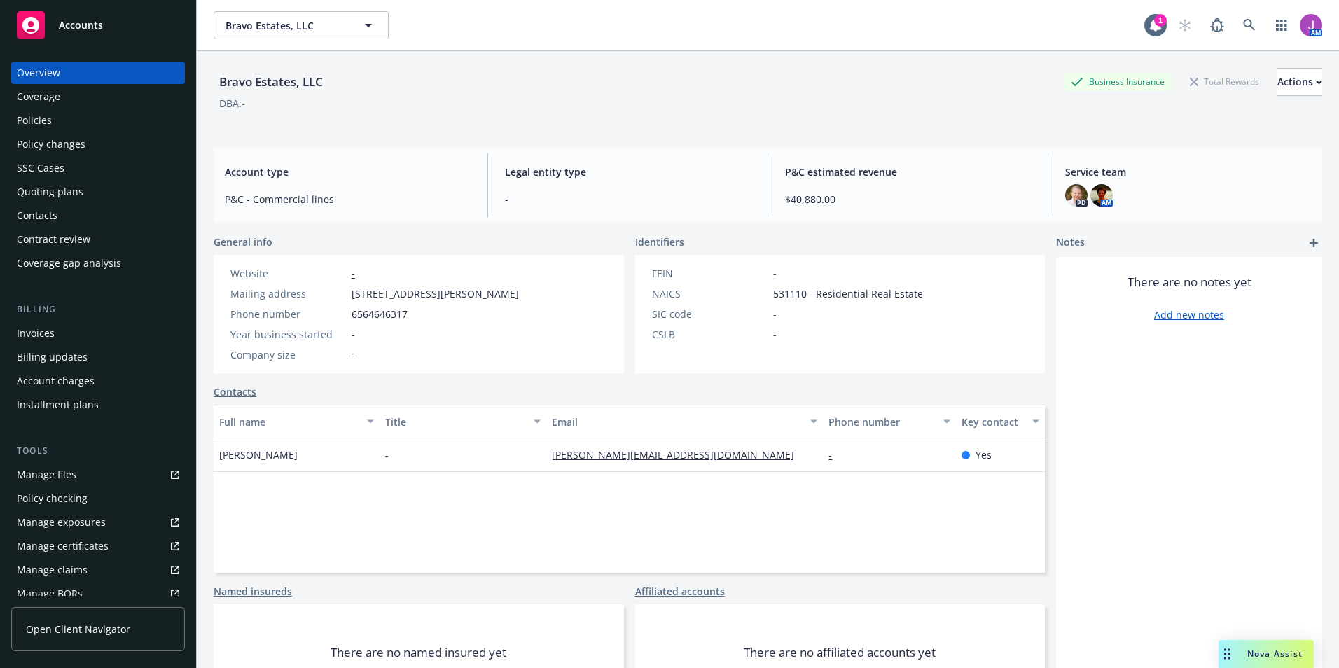
click at [49, 501] on div "Policy checking" at bounding box center [52, 498] width 71 height 22
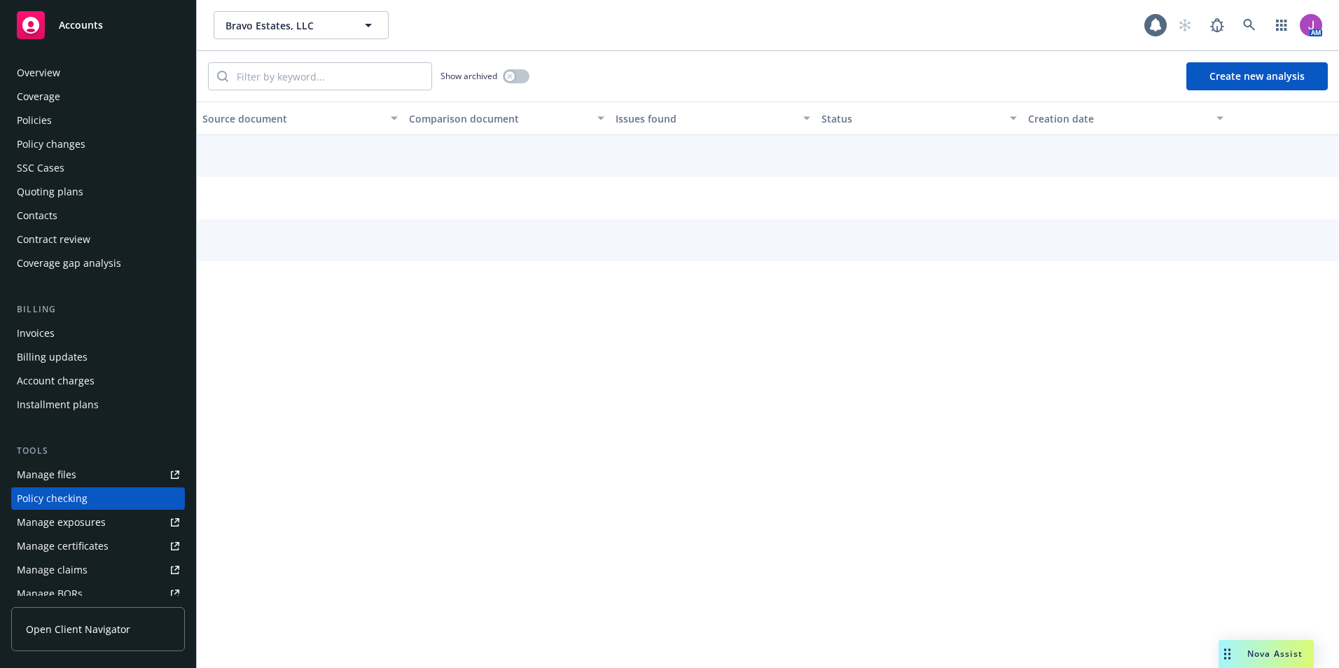
scroll to position [142, 0]
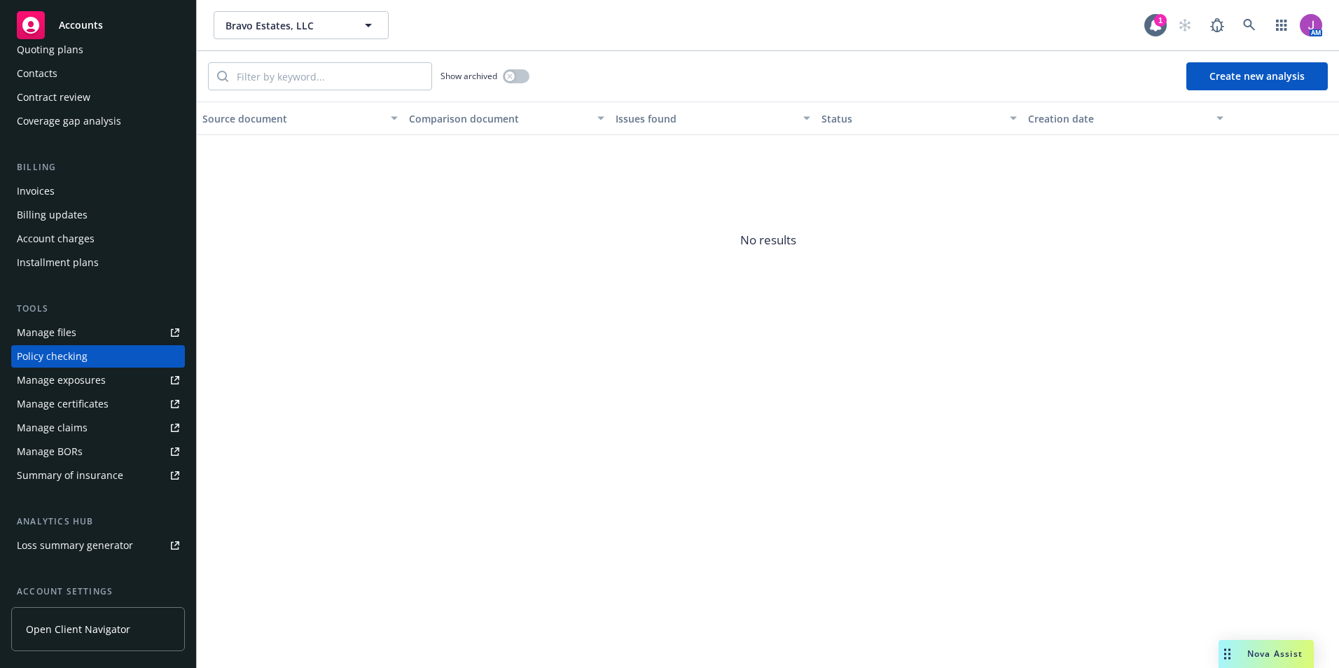
click at [1259, 74] on button "Create new analysis" at bounding box center [1256, 76] width 141 height 28
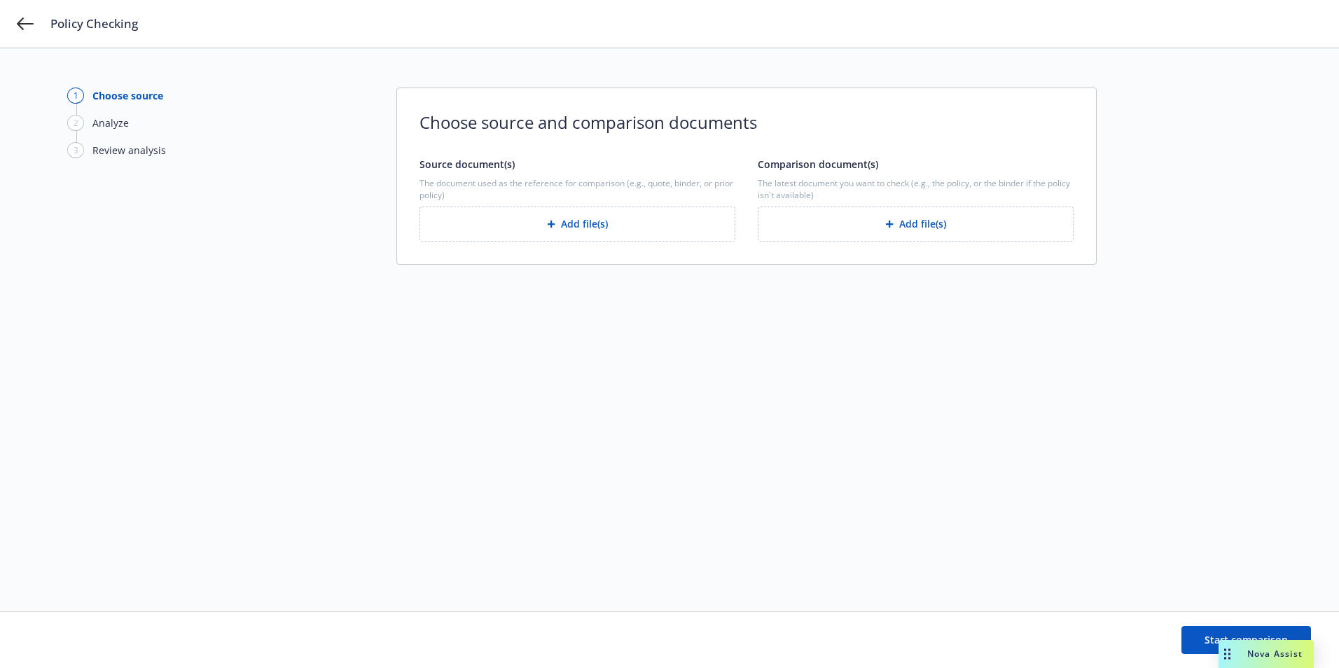
click at [581, 237] on button "Add file(s)" at bounding box center [577, 224] width 316 height 35
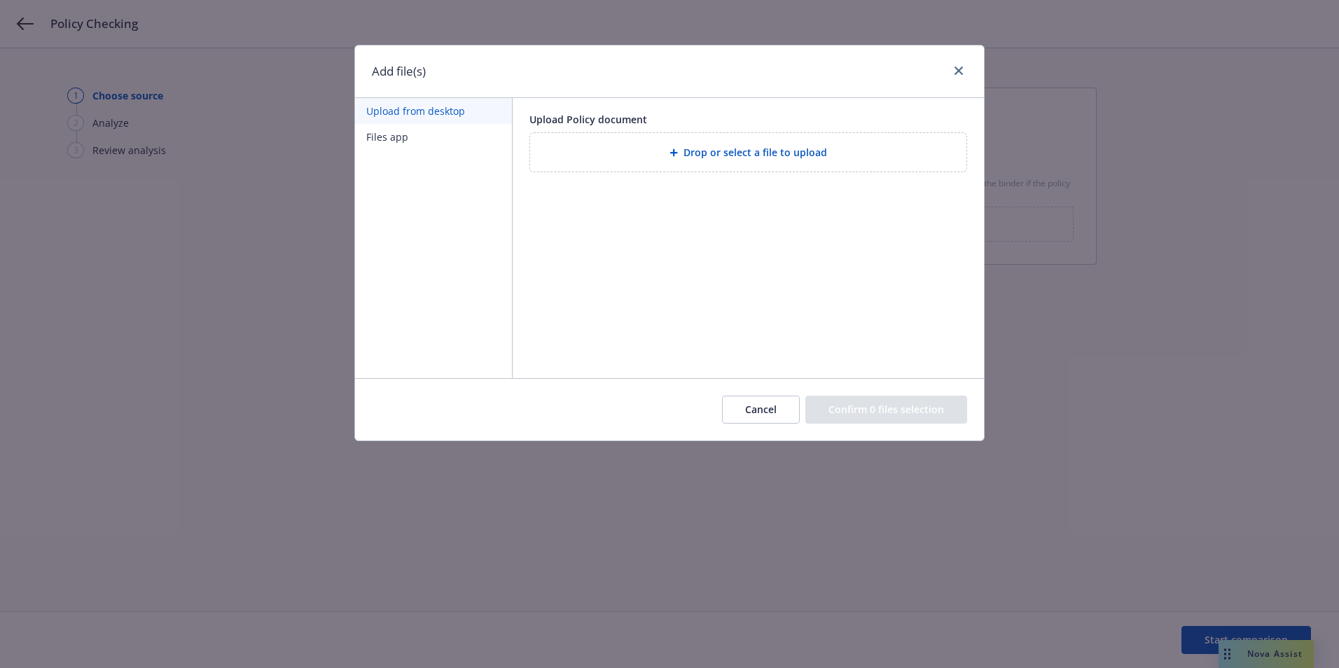
click at [676, 157] on div "Drop or select a file to upload" at bounding box center [748, 152] width 414 height 16
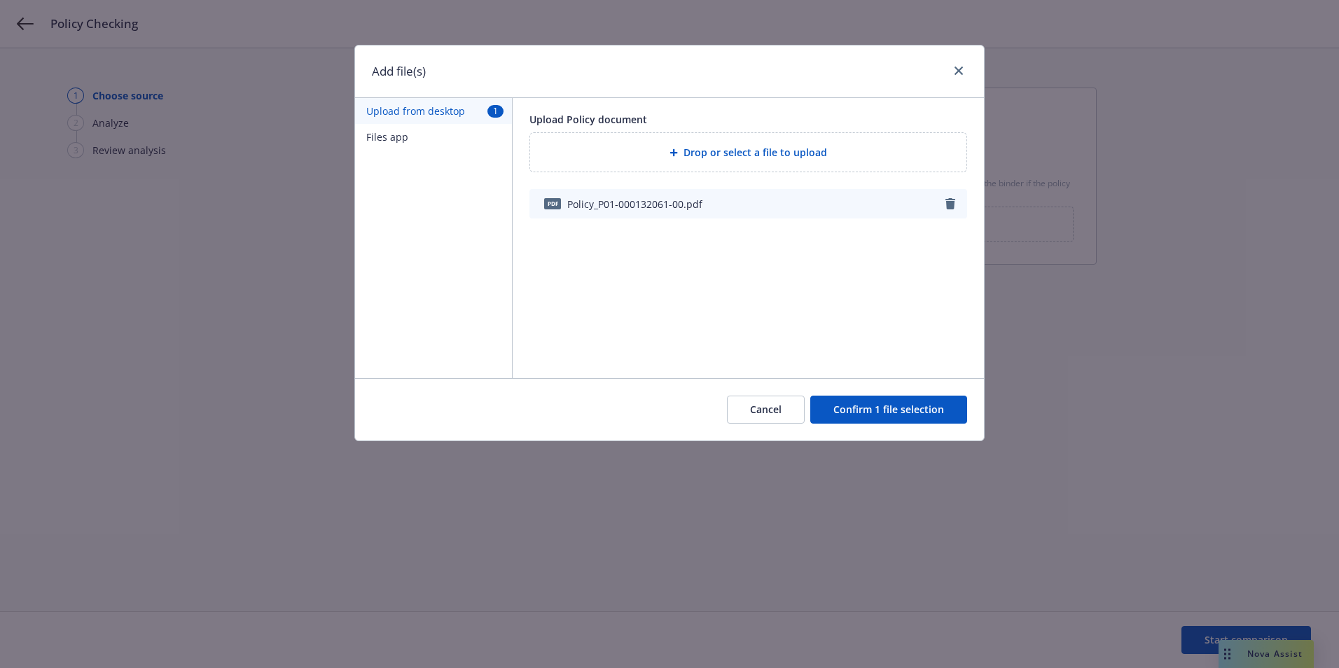
click at [902, 402] on button "Confirm 1 file selection" at bounding box center [888, 410] width 157 height 28
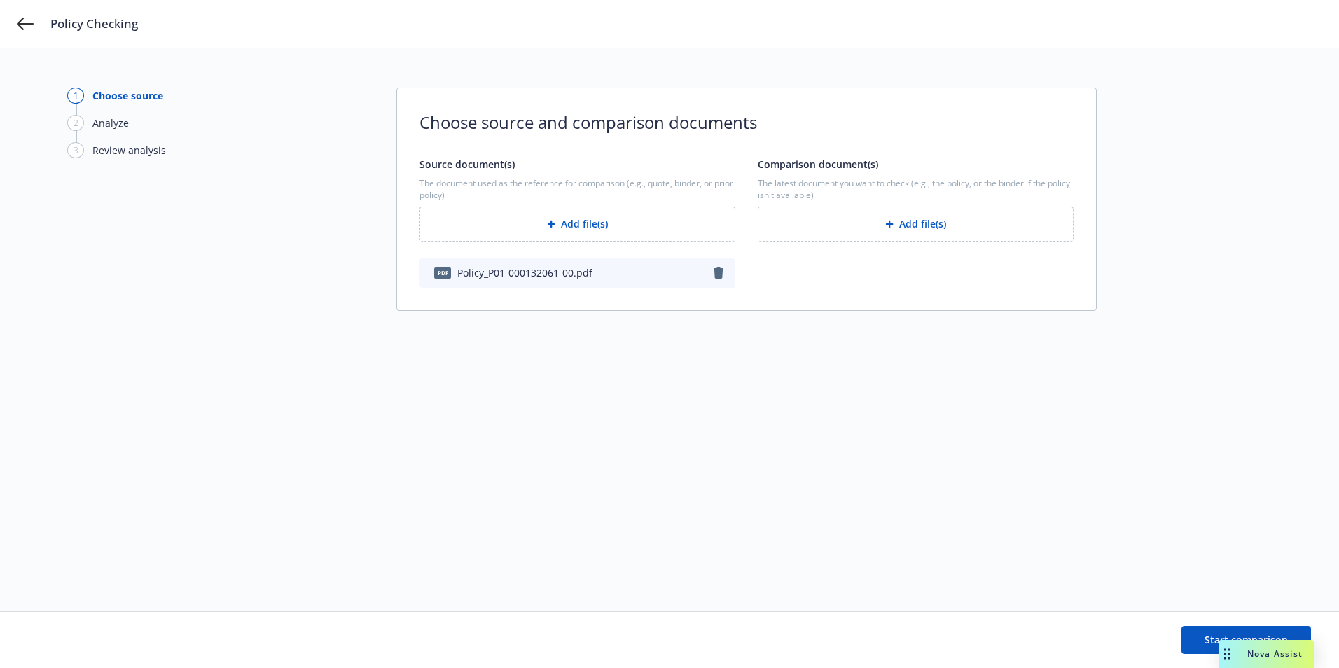
click at [720, 278] on icon "button" at bounding box center [718, 272] width 10 height 11
click at [613, 225] on button "Add file(s)" at bounding box center [577, 224] width 316 height 35
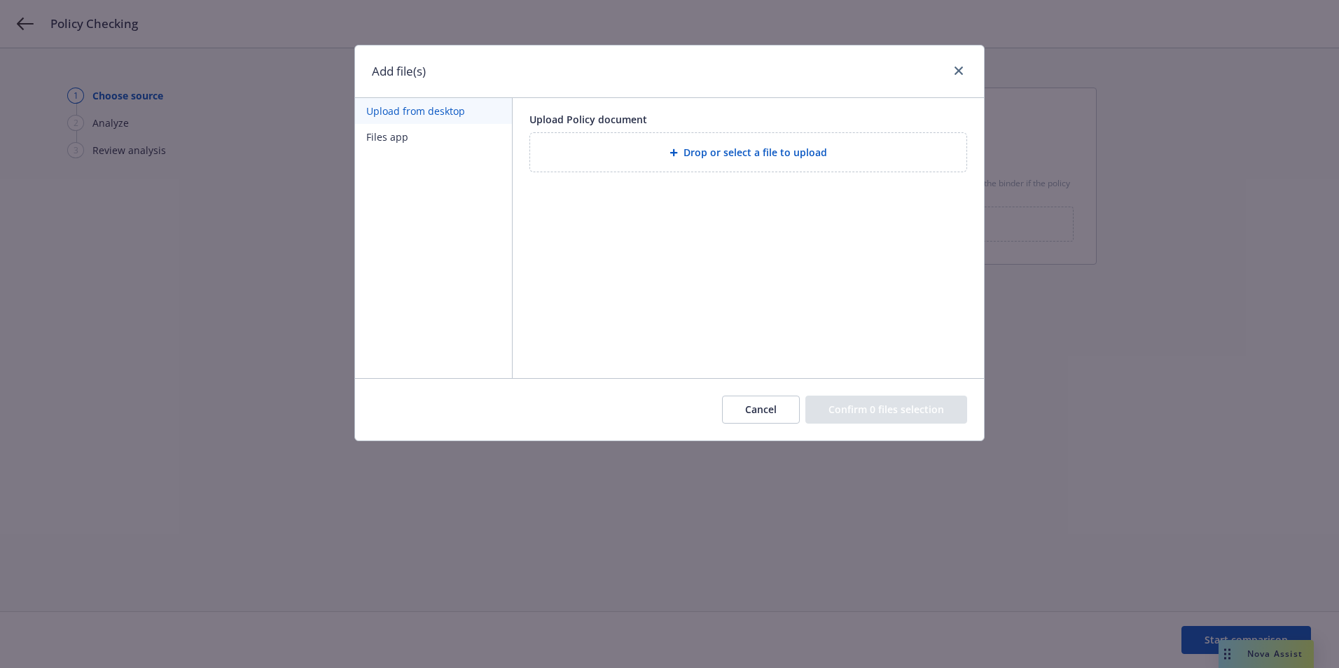
click at [746, 151] on span "Drop or select a file to upload" at bounding box center [755, 152] width 144 height 15
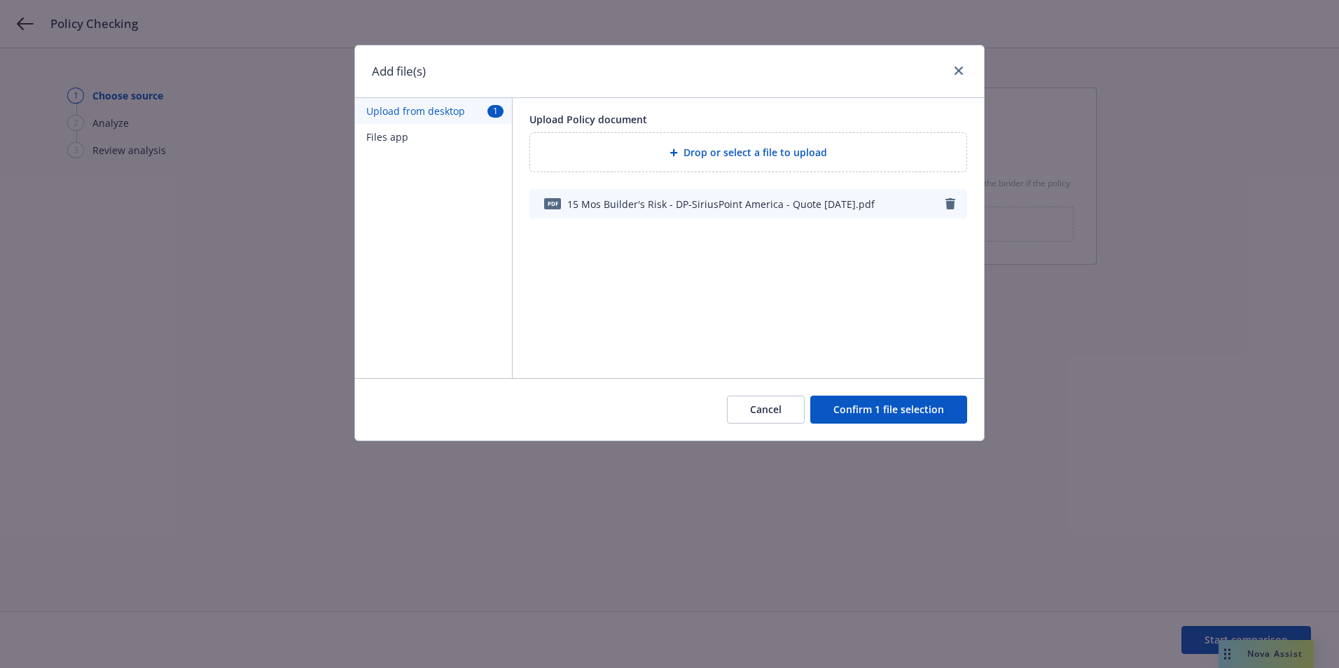
click at [916, 408] on button "Confirm 1 file selection" at bounding box center [888, 410] width 157 height 28
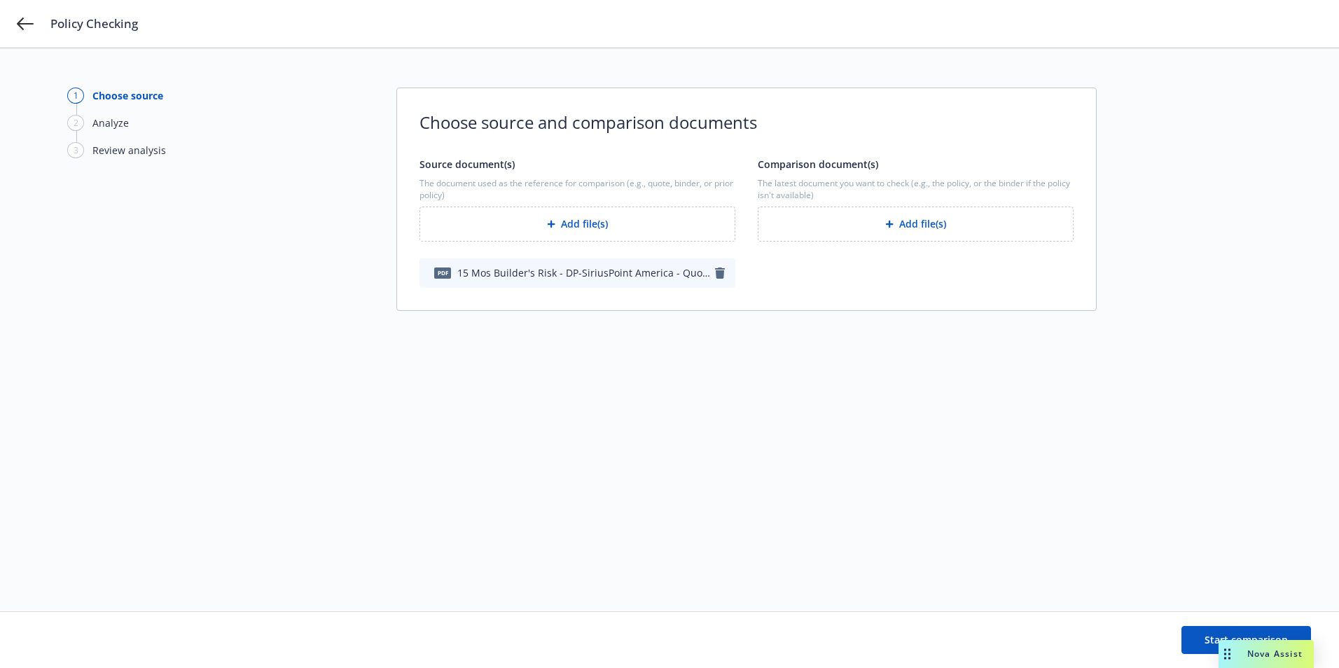
click at [923, 223] on button "Add file(s)" at bounding box center [915, 224] width 316 height 35
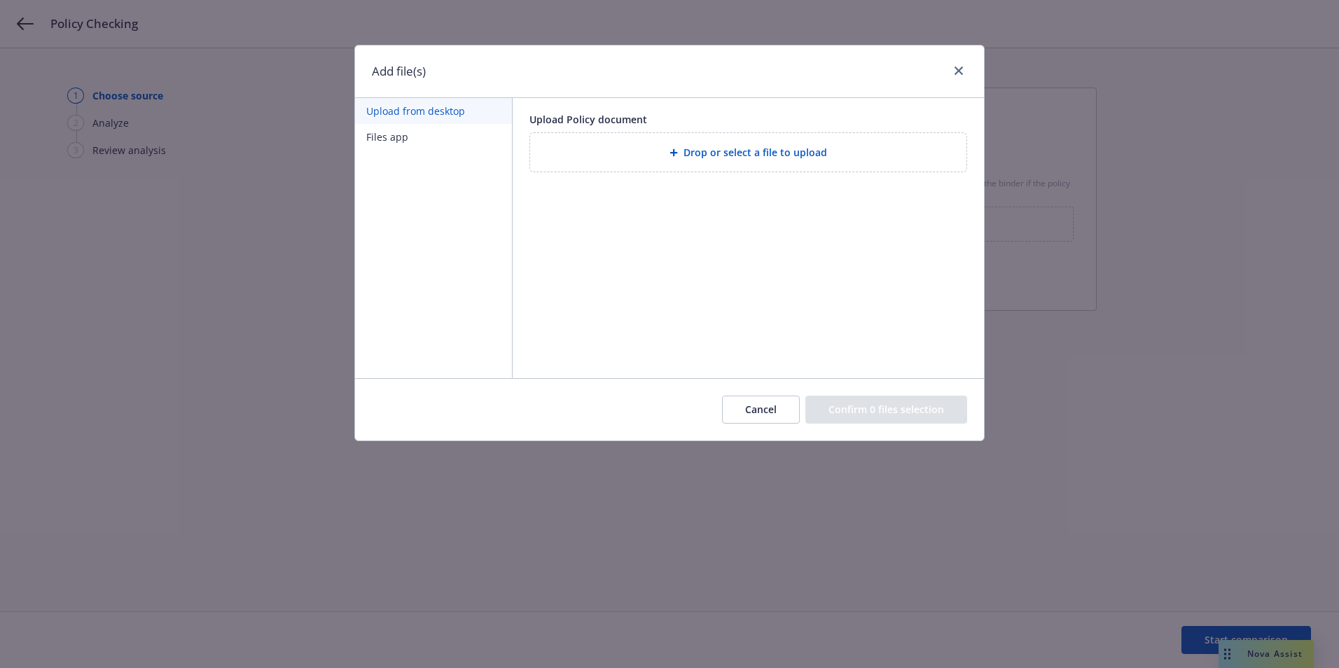
click at [660, 158] on div "Drop or select a file to upload" at bounding box center [748, 152] width 414 height 16
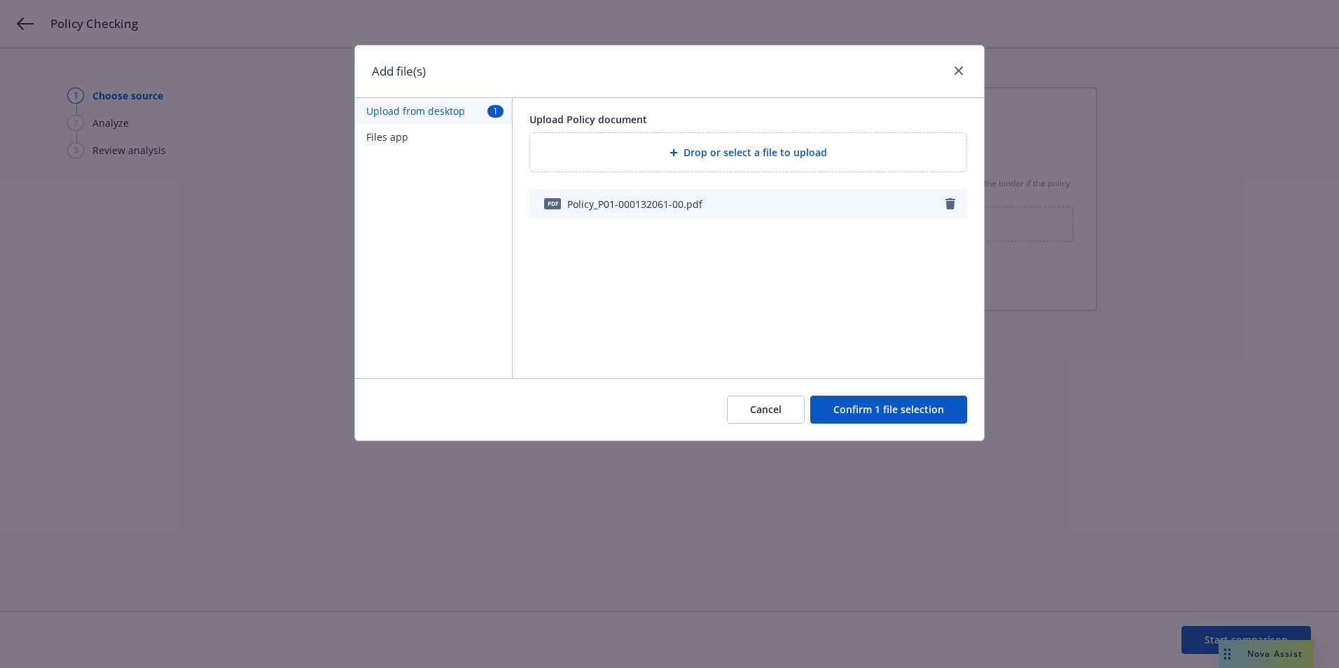
click at [928, 392] on div "Cancel Confirm 1 file selection" at bounding box center [669, 409] width 629 height 62
click at [890, 412] on button "Confirm 1 file selection" at bounding box center [888, 410] width 157 height 28
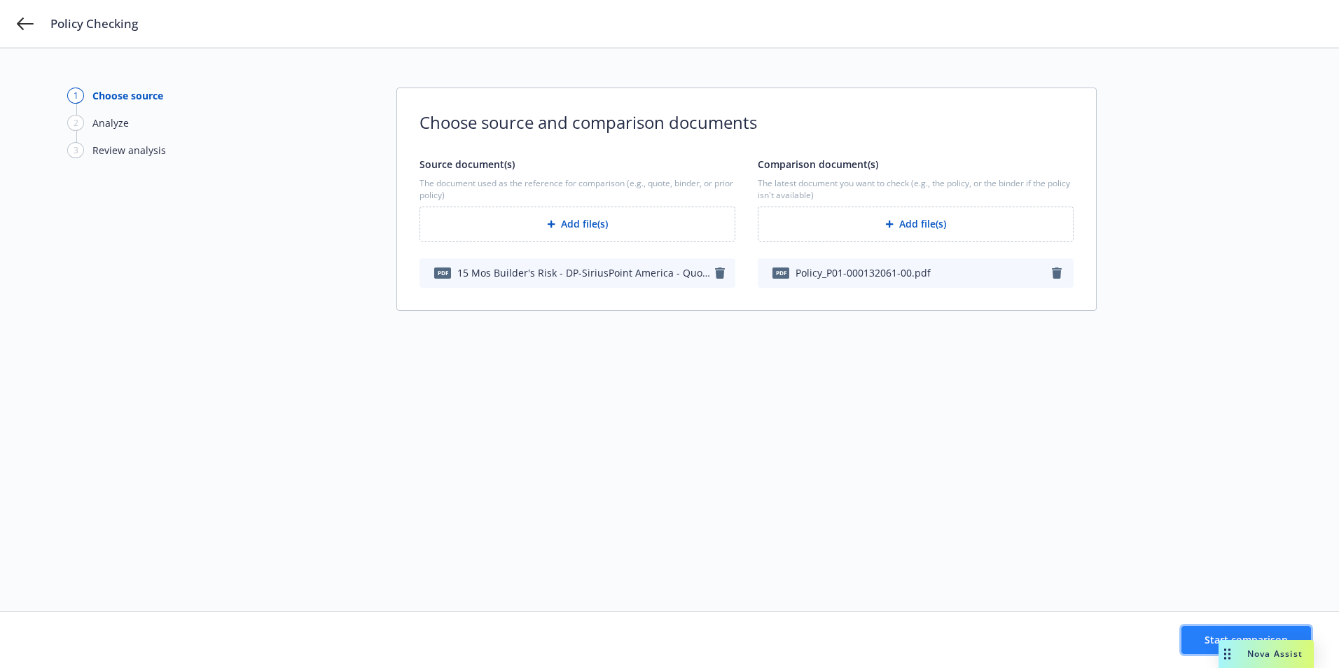
click at [1197, 638] on button "Start comparison" at bounding box center [1246, 640] width 130 height 28
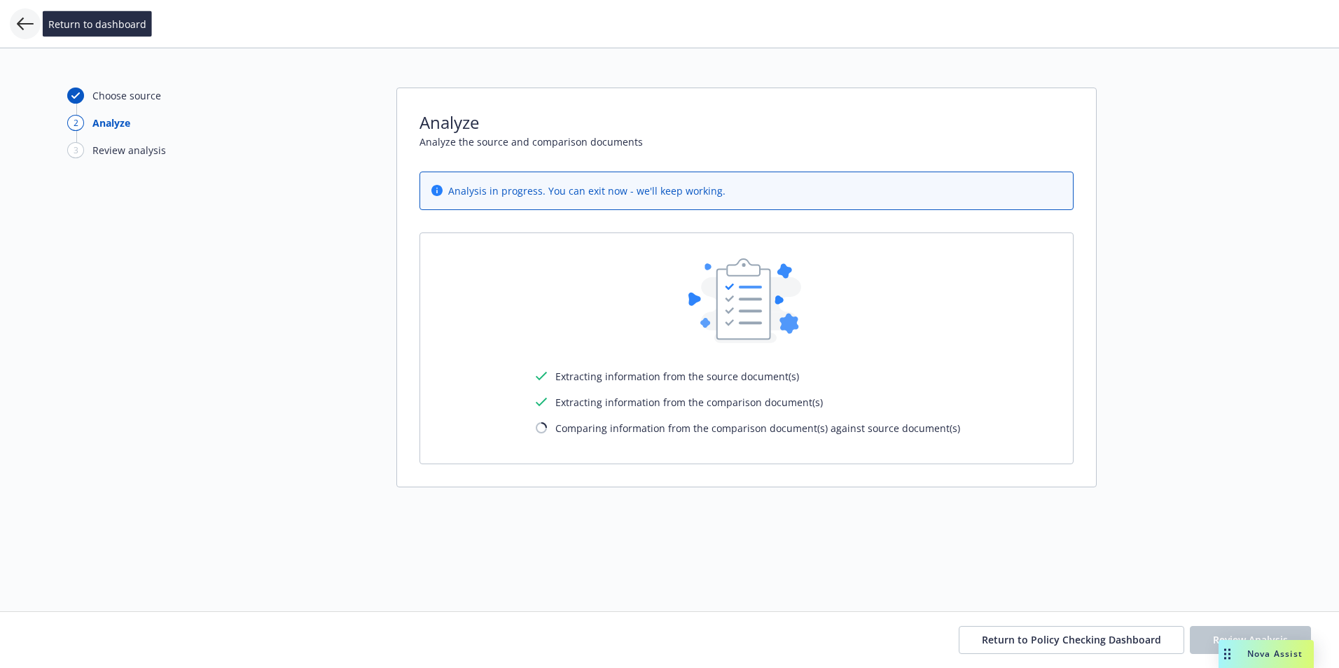
click at [19, 23] on icon at bounding box center [25, 24] width 17 height 13
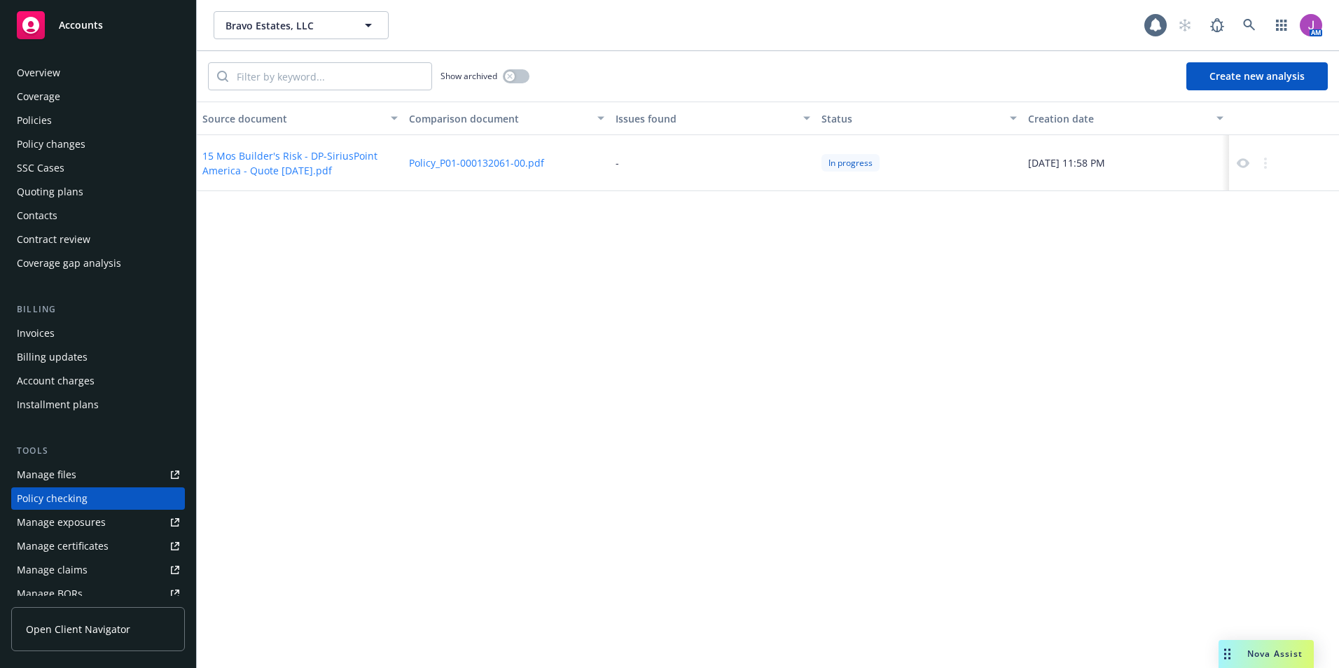
scroll to position [142, 0]
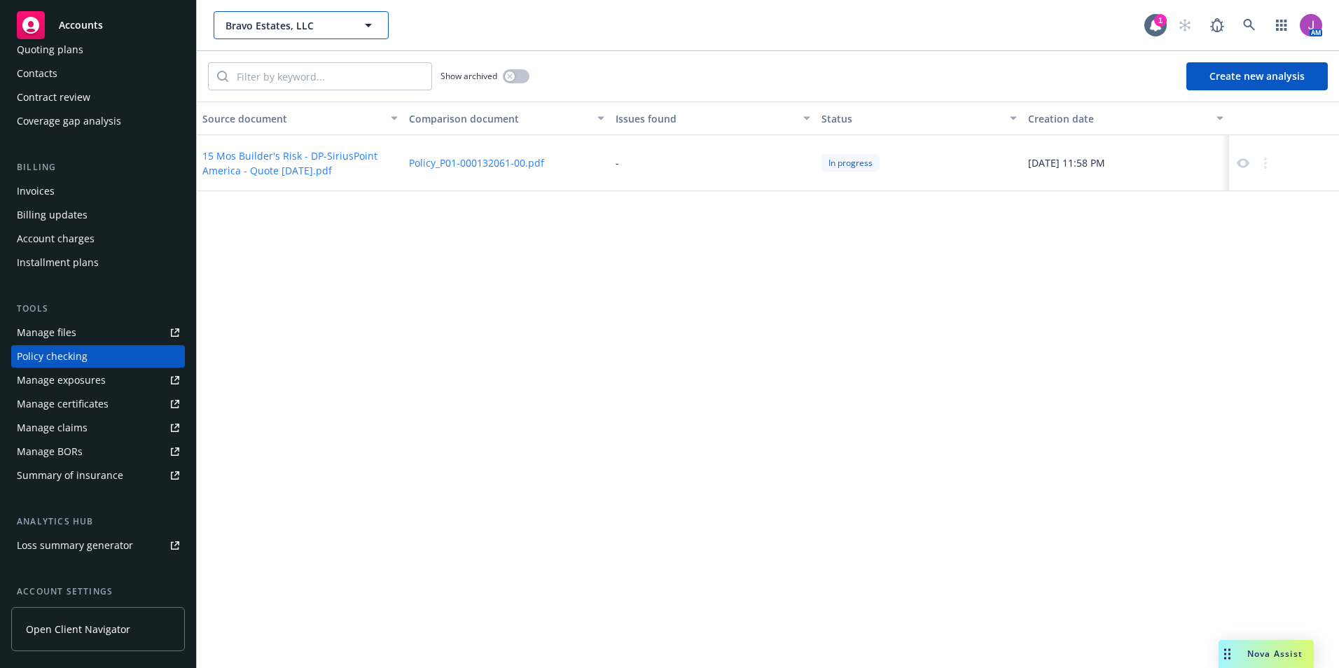
click at [272, 31] on span "Bravo Estates, LLC" at bounding box center [285, 25] width 121 height 15
type input "CB"
click at [269, 59] on strong "CB&S Construction, Inc." at bounding box center [285, 64] width 113 height 13
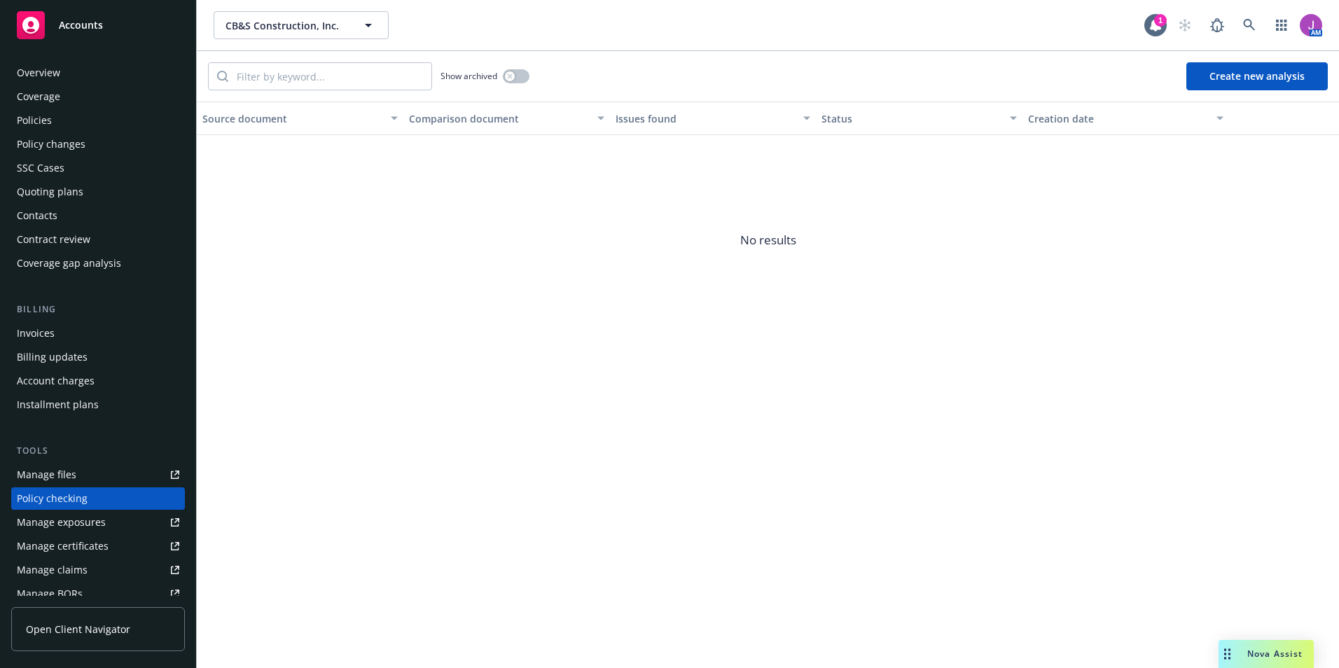
click at [52, 116] on div "Policies" at bounding box center [98, 120] width 162 height 22
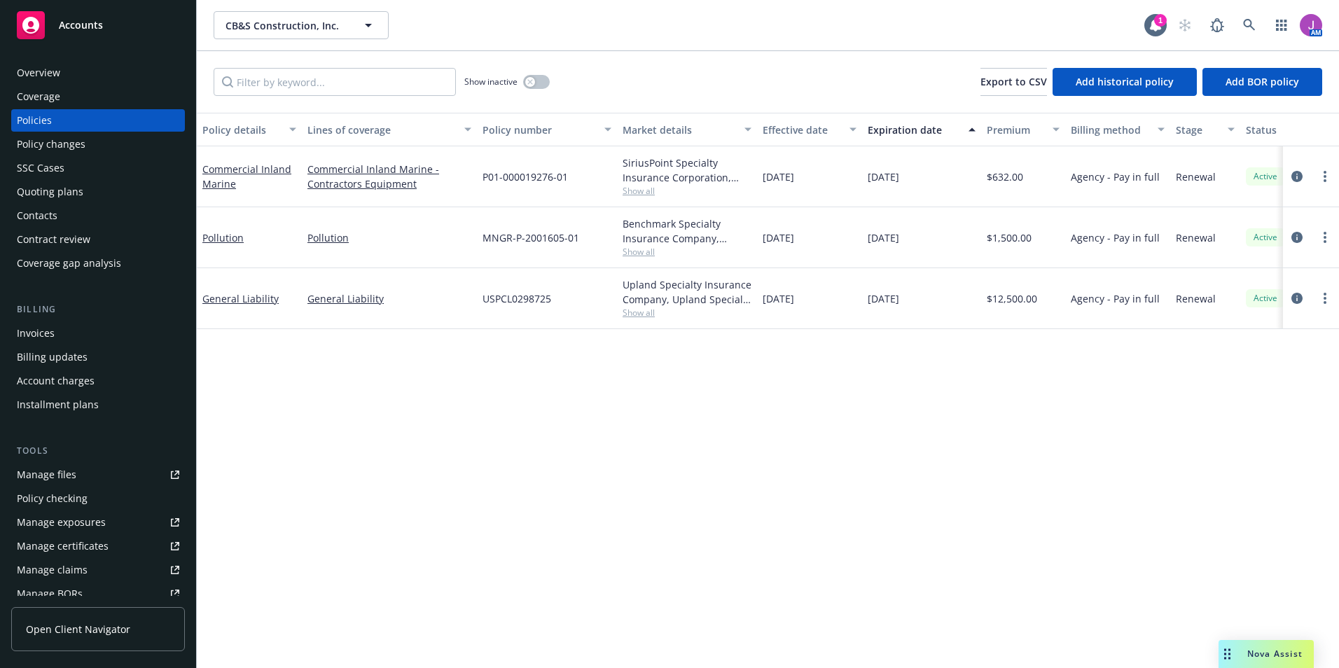
click at [634, 251] on span "Show all" at bounding box center [686, 252] width 129 height 12
click at [403, 403] on div "Policy details Lines of coverage Policy number Market details Effective date Ex…" at bounding box center [768, 390] width 1142 height 555
click at [33, 340] on div "Invoices" at bounding box center [36, 333] width 38 height 22
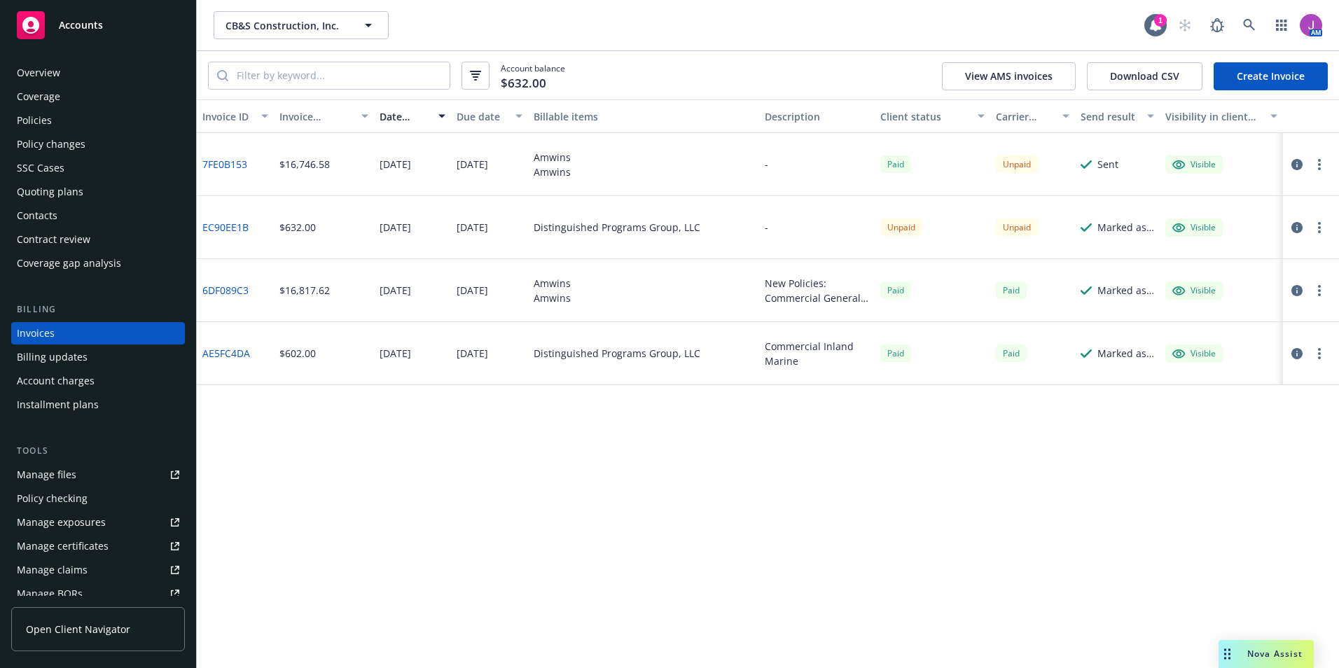
click at [46, 127] on div "Policies" at bounding box center [34, 120] width 35 height 22
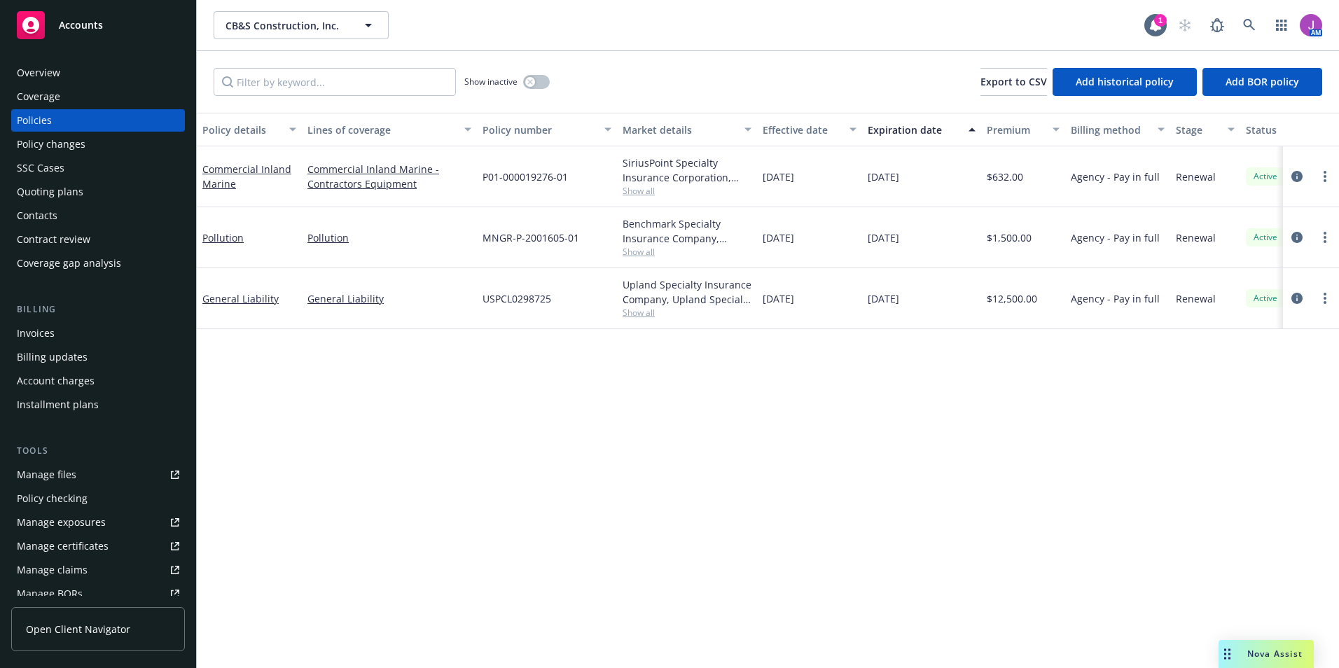
click at [29, 336] on div "Invoices" at bounding box center [36, 333] width 38 height 22
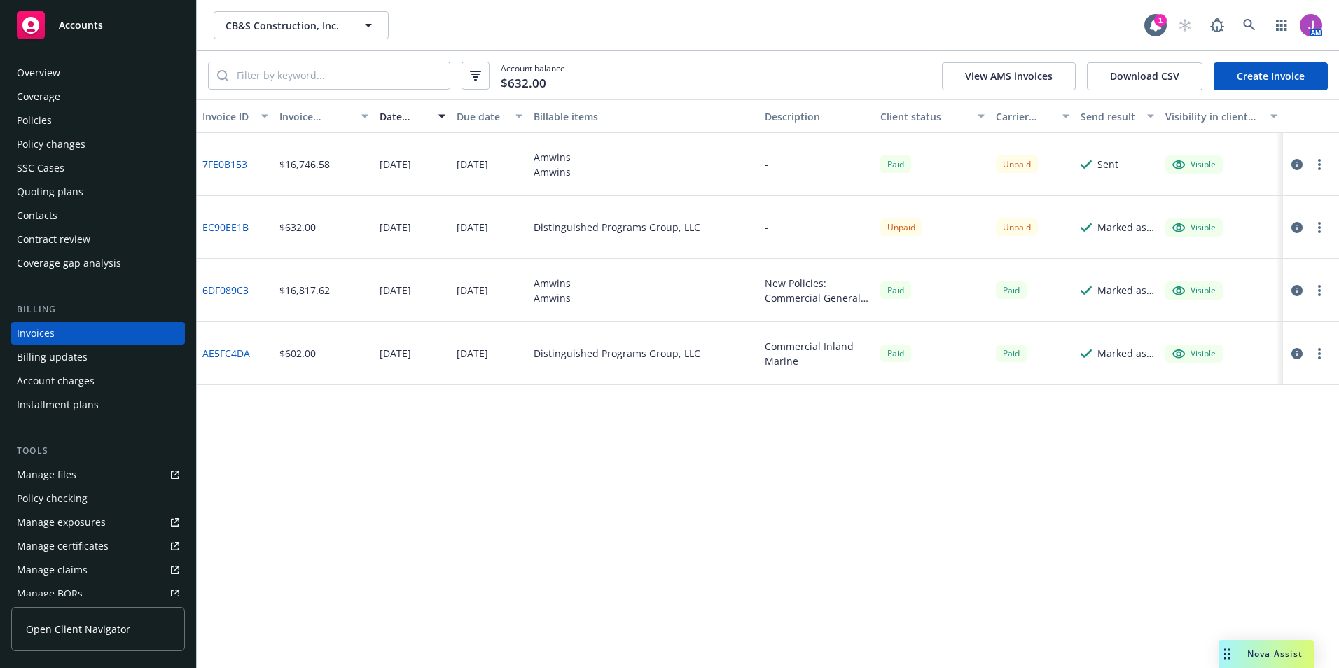
click at [231, 166] on link "7FE0B153" at bounding box center [224, 164] width 45 height 15
click at [88, 197] on div "Quoting plans" at bounding box center [98, 192] width 162 height 22
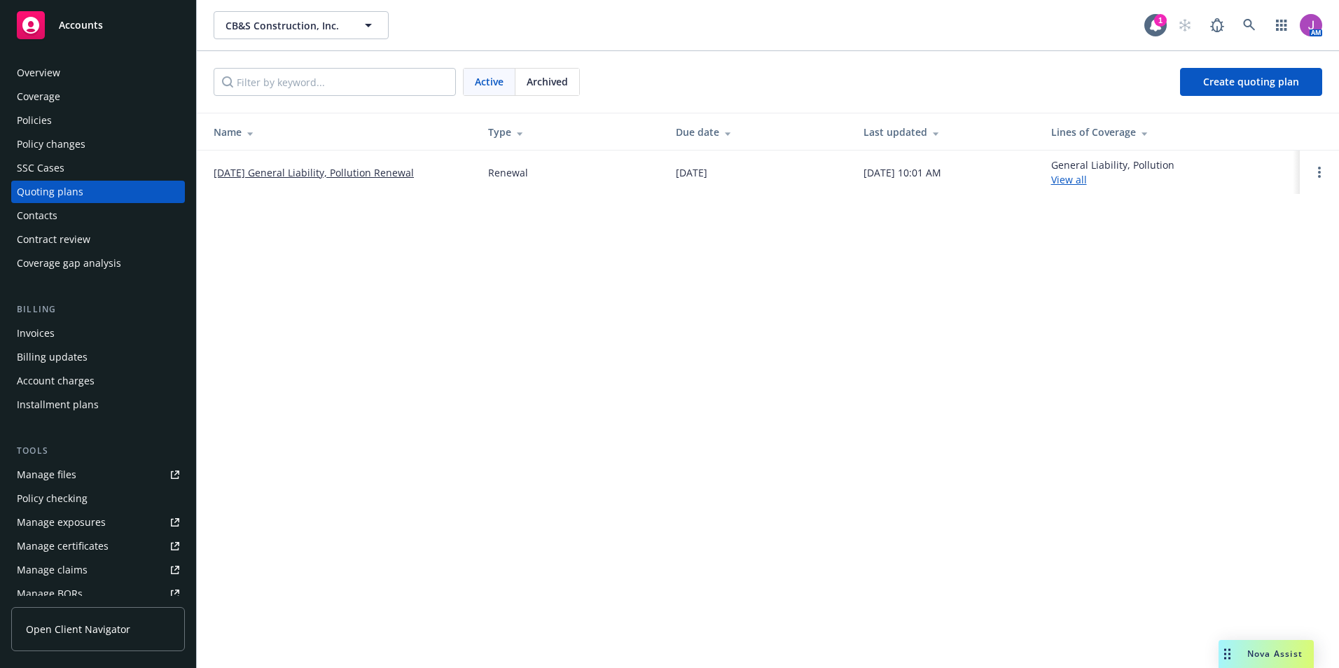
click at [366, 170] on link "09/23/25 General Liability, Pollution Renewal" at bounding box center [314, 172] width 200 height 15
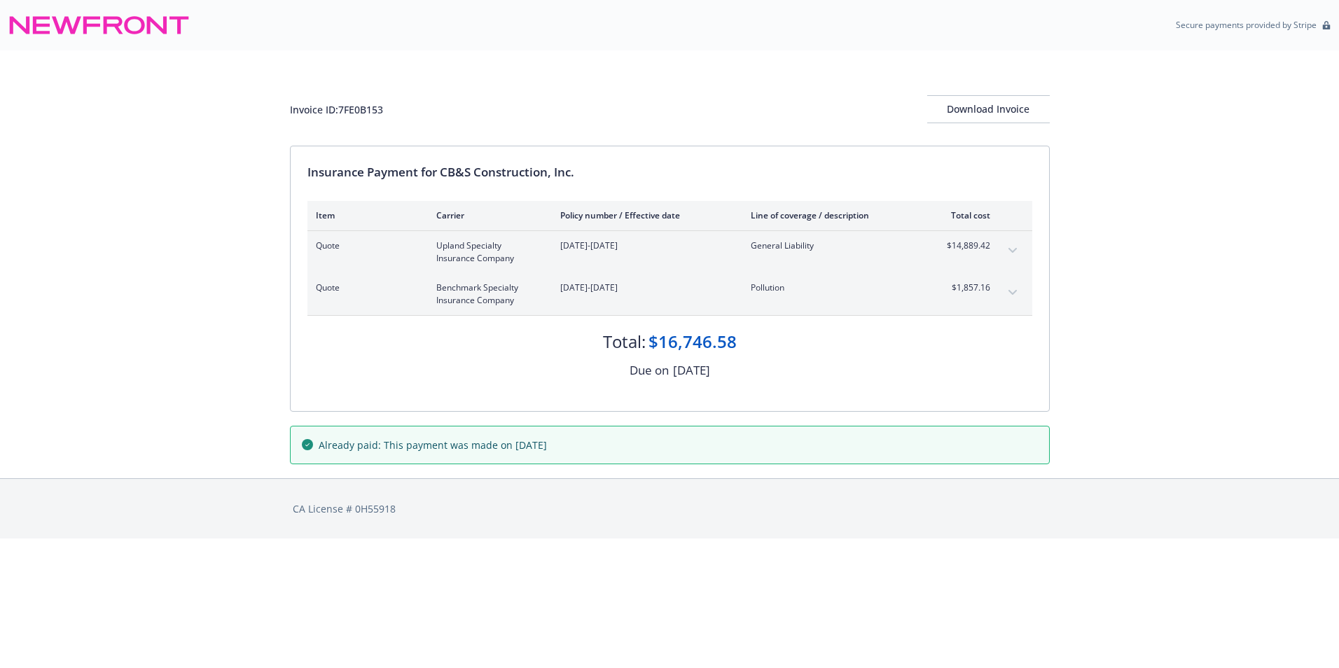
click at [1009, 296] on button "expand content" at bounding box center [1012, 292] width 22 height 22
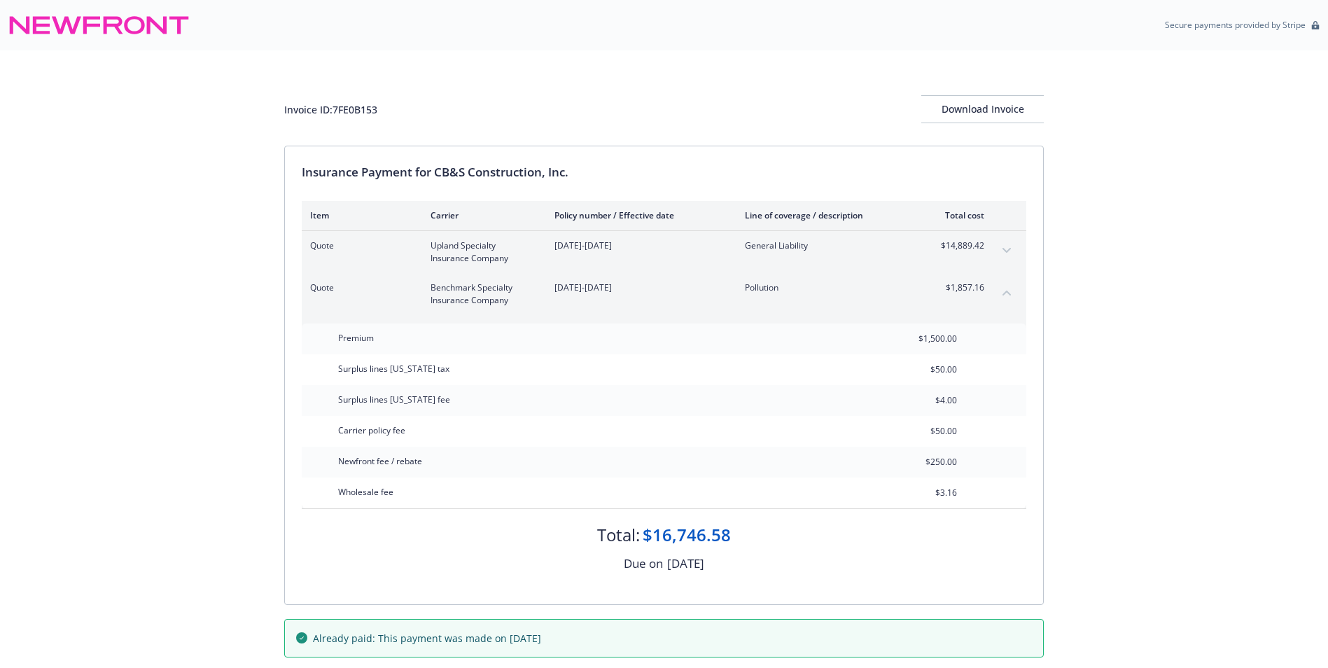
click at [1003, 251] on icon "expand content" at bounding box center [1007, 251] width 8 height 6
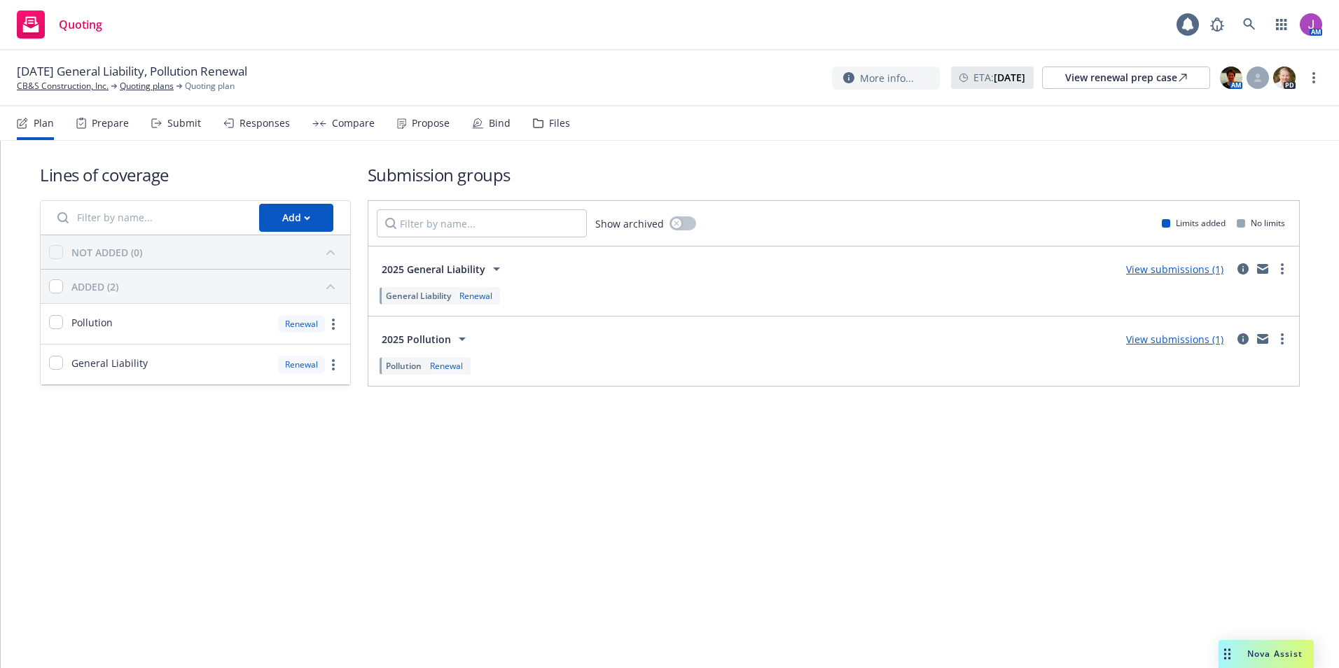
click at [536, 123] on icon at bounding box center [538, 123] width 11 height 10
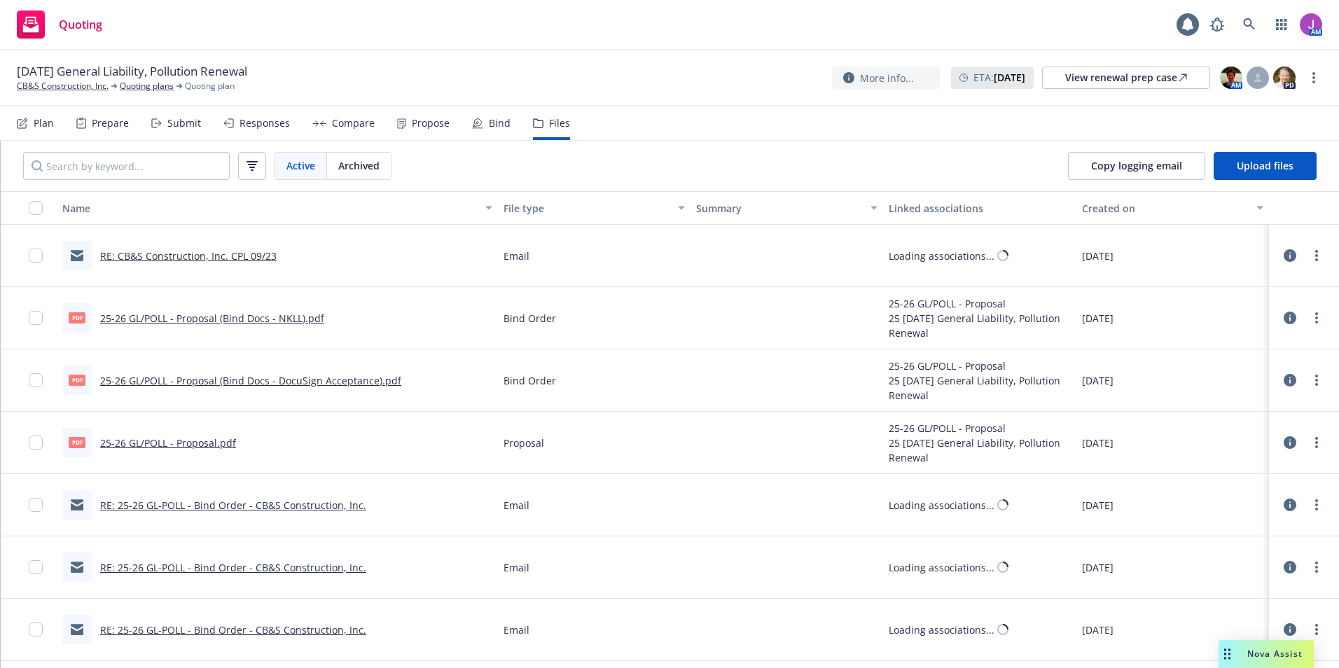
click at [244, 253] on link "RE: CB&S Construction, Inc. CPL 09/23" at bounding box center [188, 255] width 176 height 13
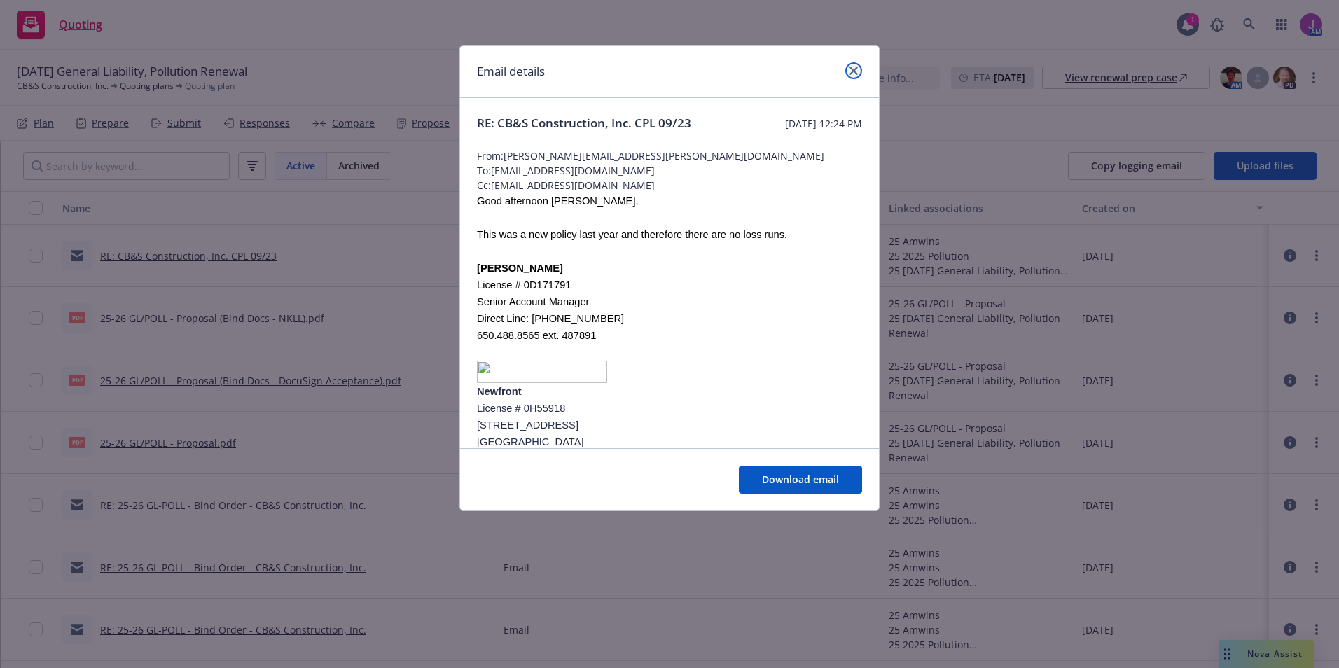
click at [855, 72] on icon "close" at bounding box center [853, 71] width 8 height 8
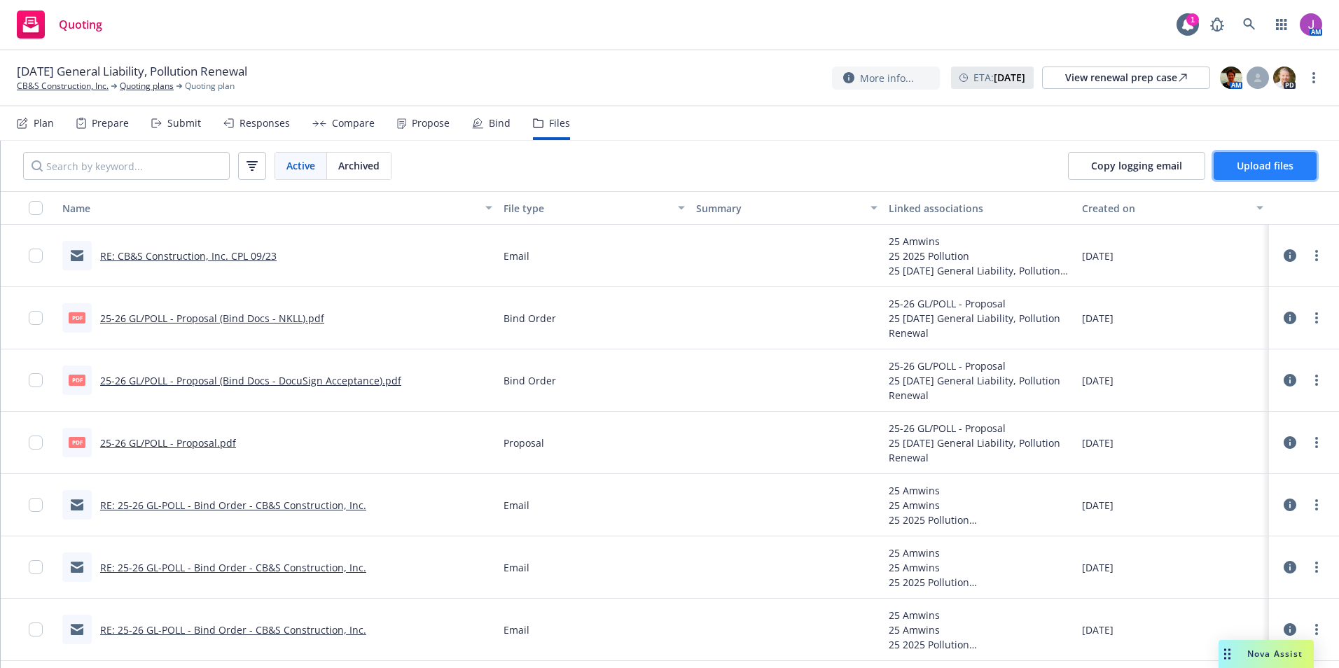
click at [1267, 161] on span "Upload files" at bounding box center [1264, 165] width 57 height 13
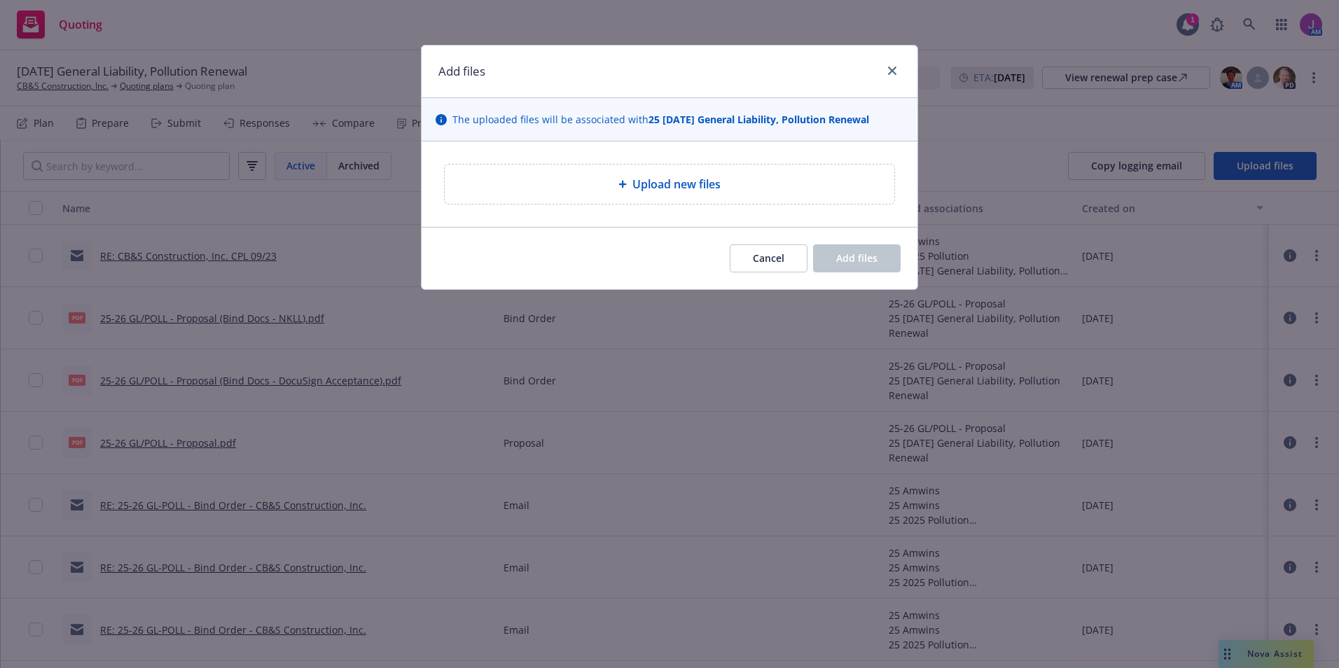
click at [646, 194] on div "Upload new files" at bounding box center [669, 184] width 449 height 39
click at [183, 491] on div "Add files The uploaded files will be associated with 25 [DATE] General Liabilit…" at bounding box center [669, 334] width 1339 height 668
click at [186, 505] on div "Add files The uploaded files will be associated with 25 [DATE] General Liabilit…" at bounding box center [669, 334] width 1339 height 668
click at [758, 267] on button "Cancel" at bounding box center [768, 258] width 78 height 28
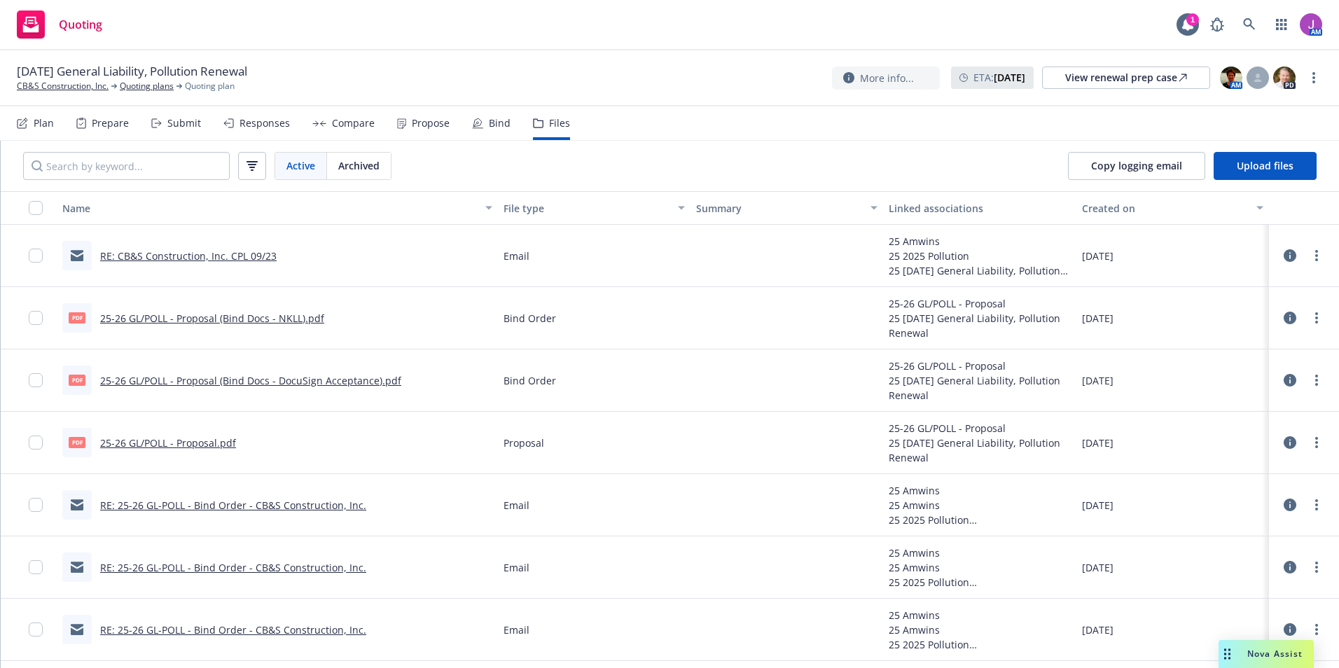
click at [189, 496] on div "RE: 25-26 GL-POLL - Bind Order - CB&S Construction, Inc." at bounding box center [214, 504] width 304 height 29
click at [190, 503] on link "RE: 25-26 GL-POLL - Bind Order - CB&S Construction, Inc." at bounding box center [233, 504] width 266 height 13
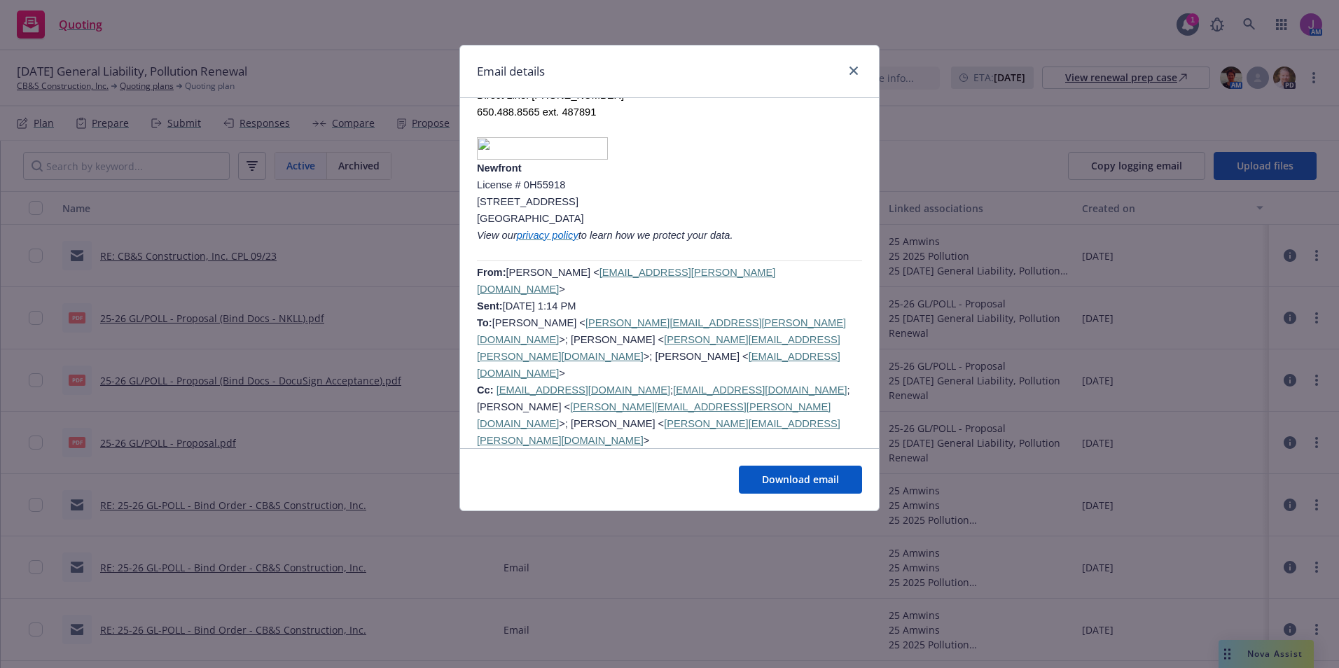
scroll to position [1540, 0]
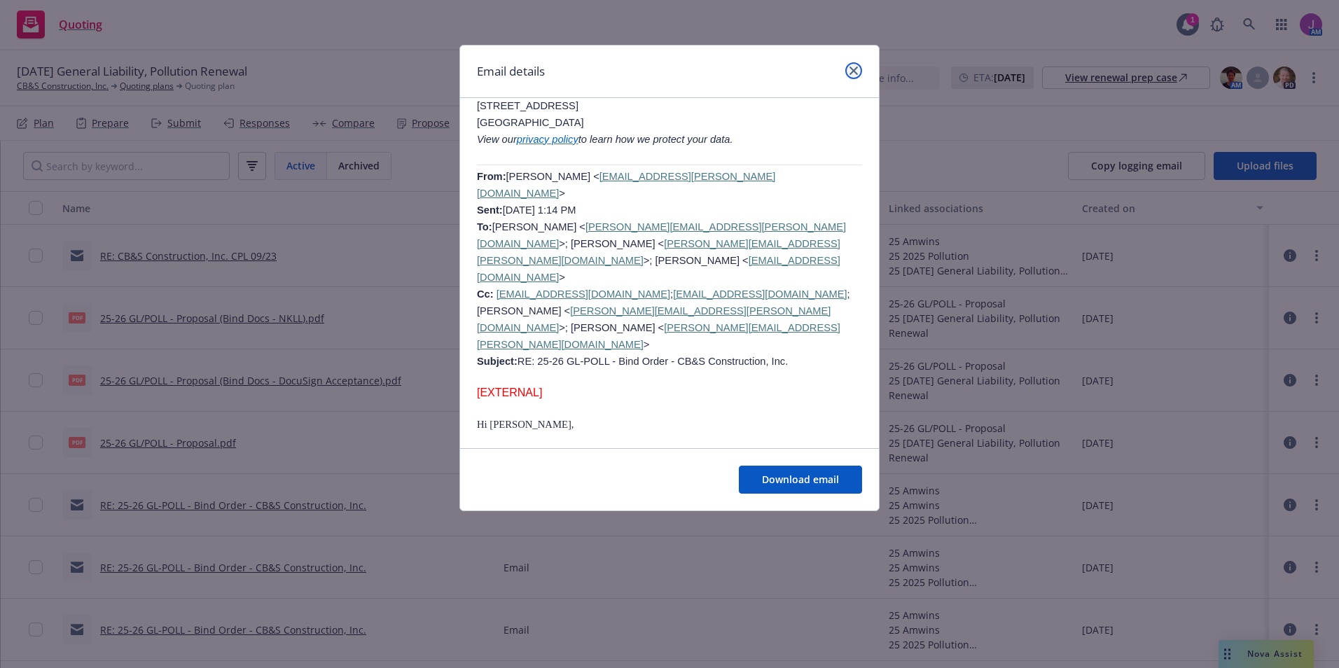
click at [856, 69] on icon "close" at bounding box center [853, 71] width 8 height 8
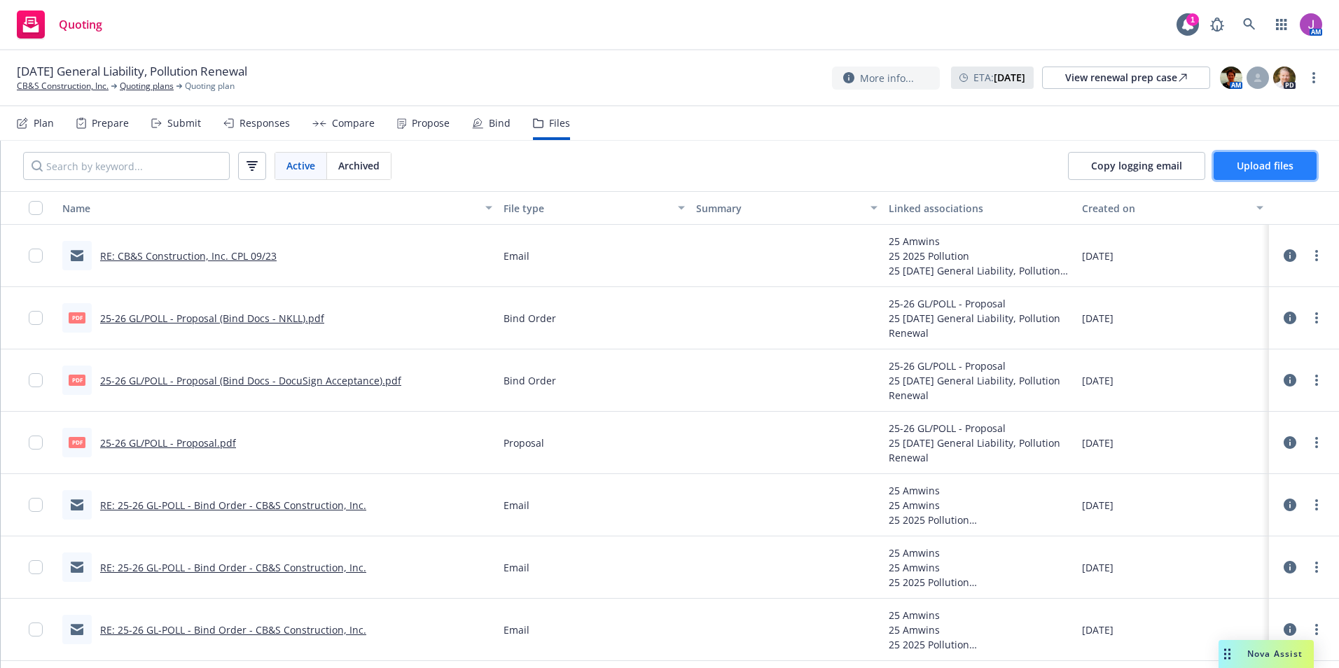
click at [1273, 164] on span "Upload files" at bounding box center [1264, 165] width 57 height 13
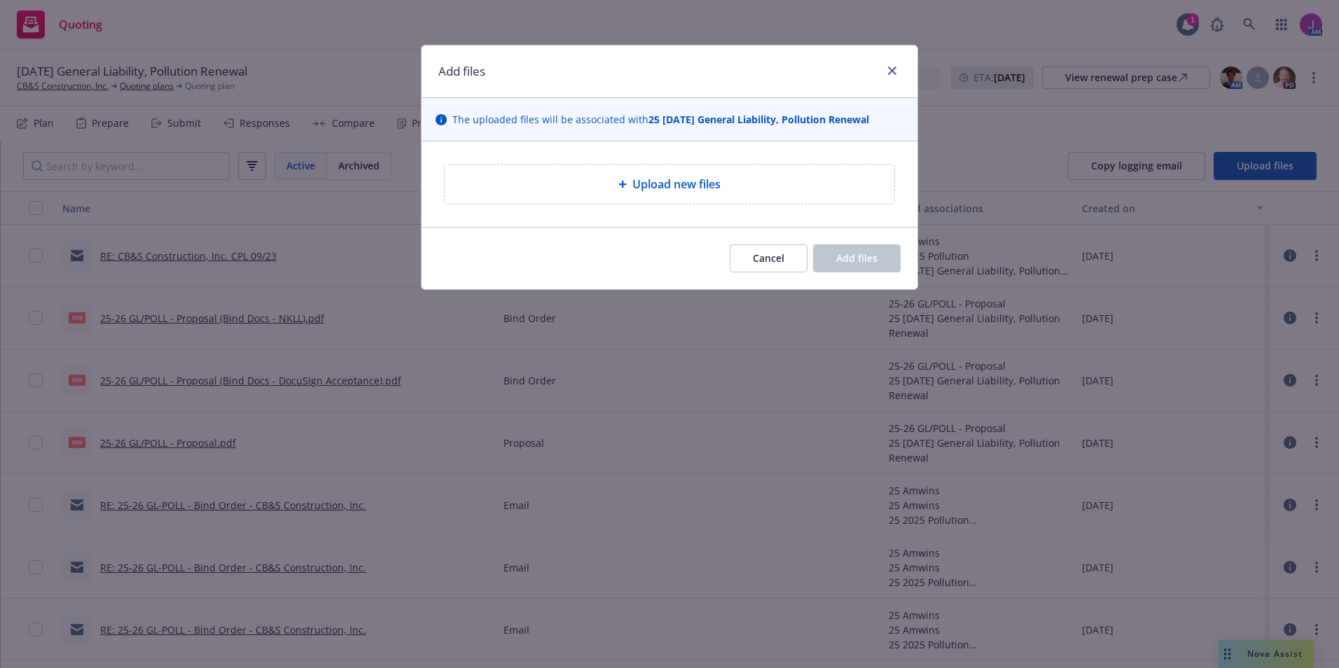
click at [655, 167] on div "Upload new files" at bounding box center [669, 184] width 449 height 39
click at [892, 67] on icon "close" at bounding box center [892, 71] width 8 height 8
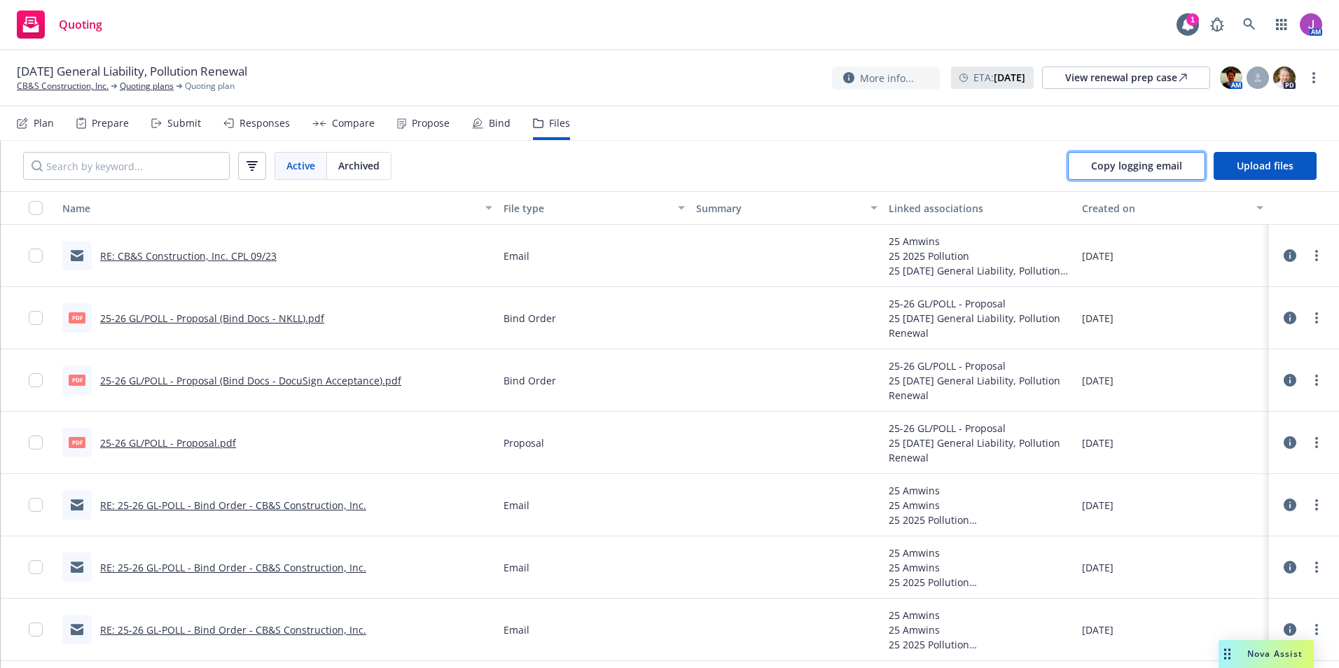
click at [1107, 158] on button "Copy logging email" at bounding box center [1136, 166] width 137 height 28
